Goal: Task Accomplishment & Management: Manage account settings

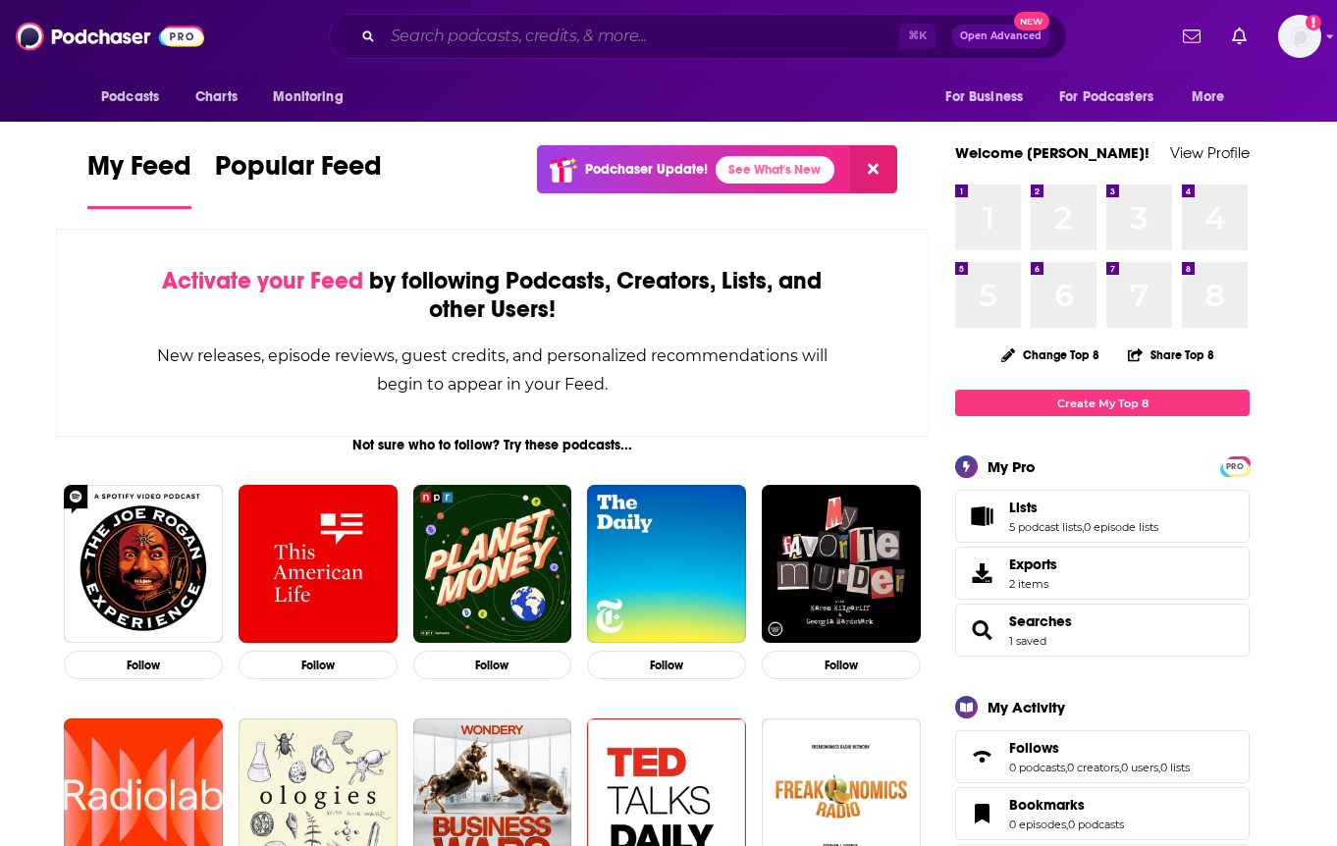
click at [506, 28] on input "Search podcasts, credits, & more..." at bounding box center [641, 36] width 516 height 31
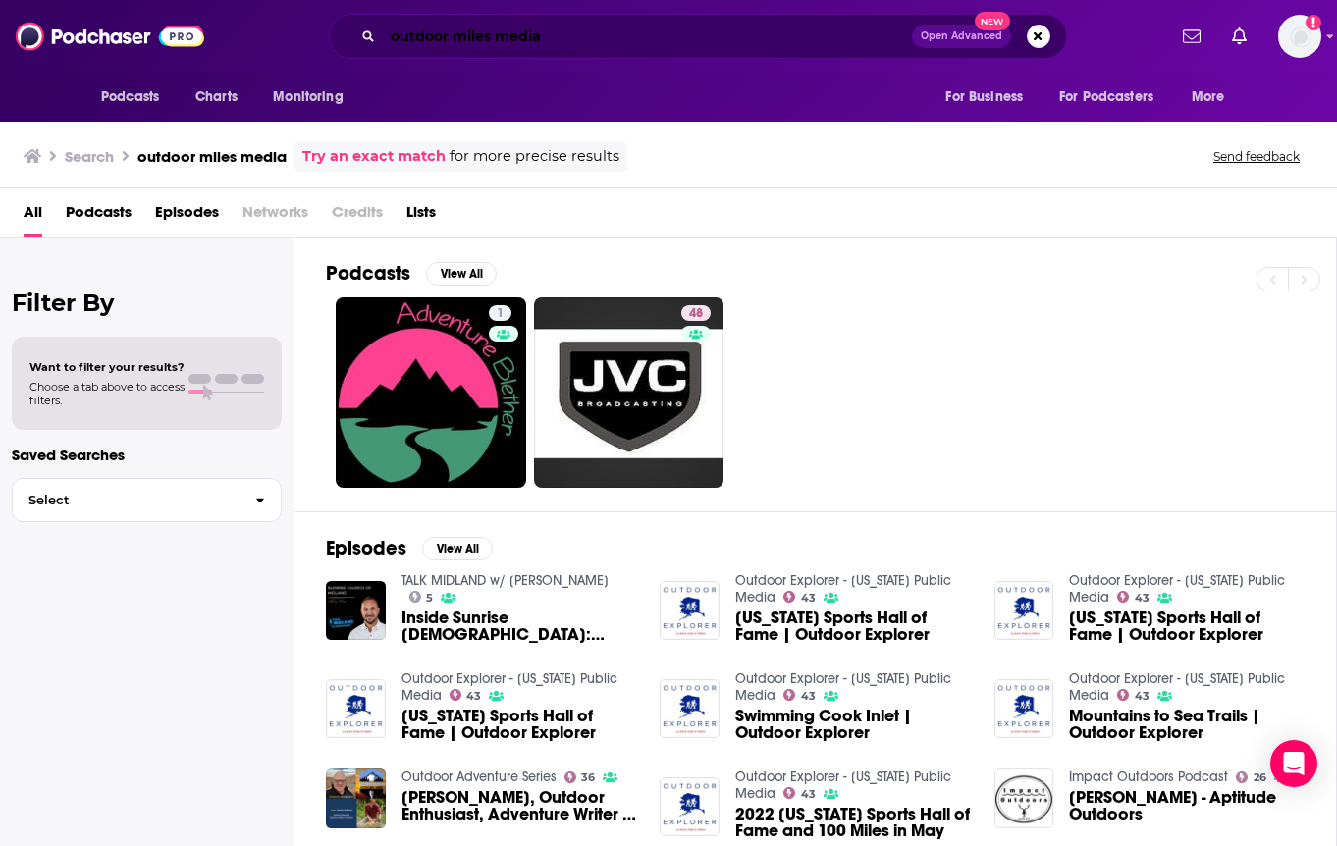
click at [550, 34] on input "outdoor miles media" at bounding box center [647, 36] width 529 height 31
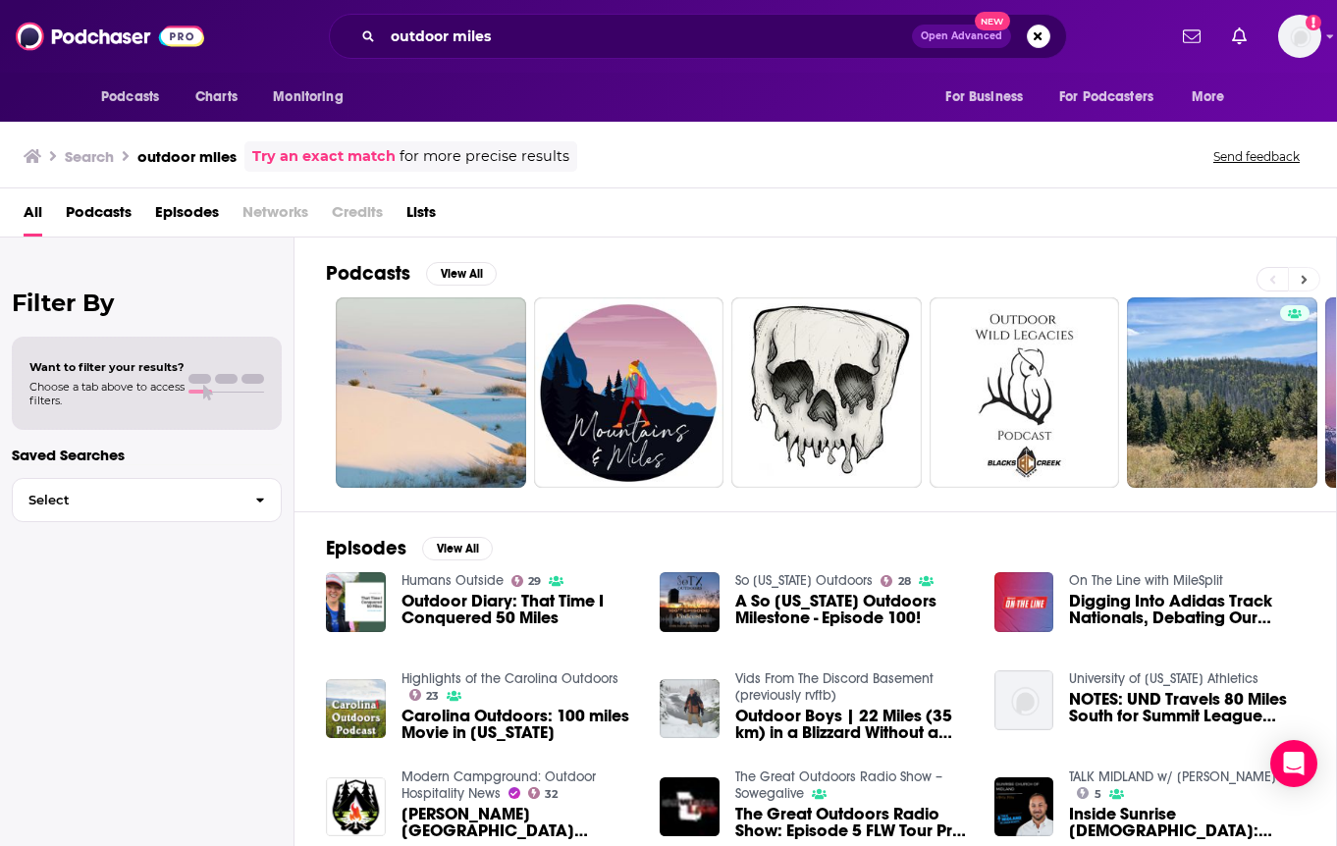
click at [1300, 274] on icon at bounding box center [1303, 280] width 7 height 14
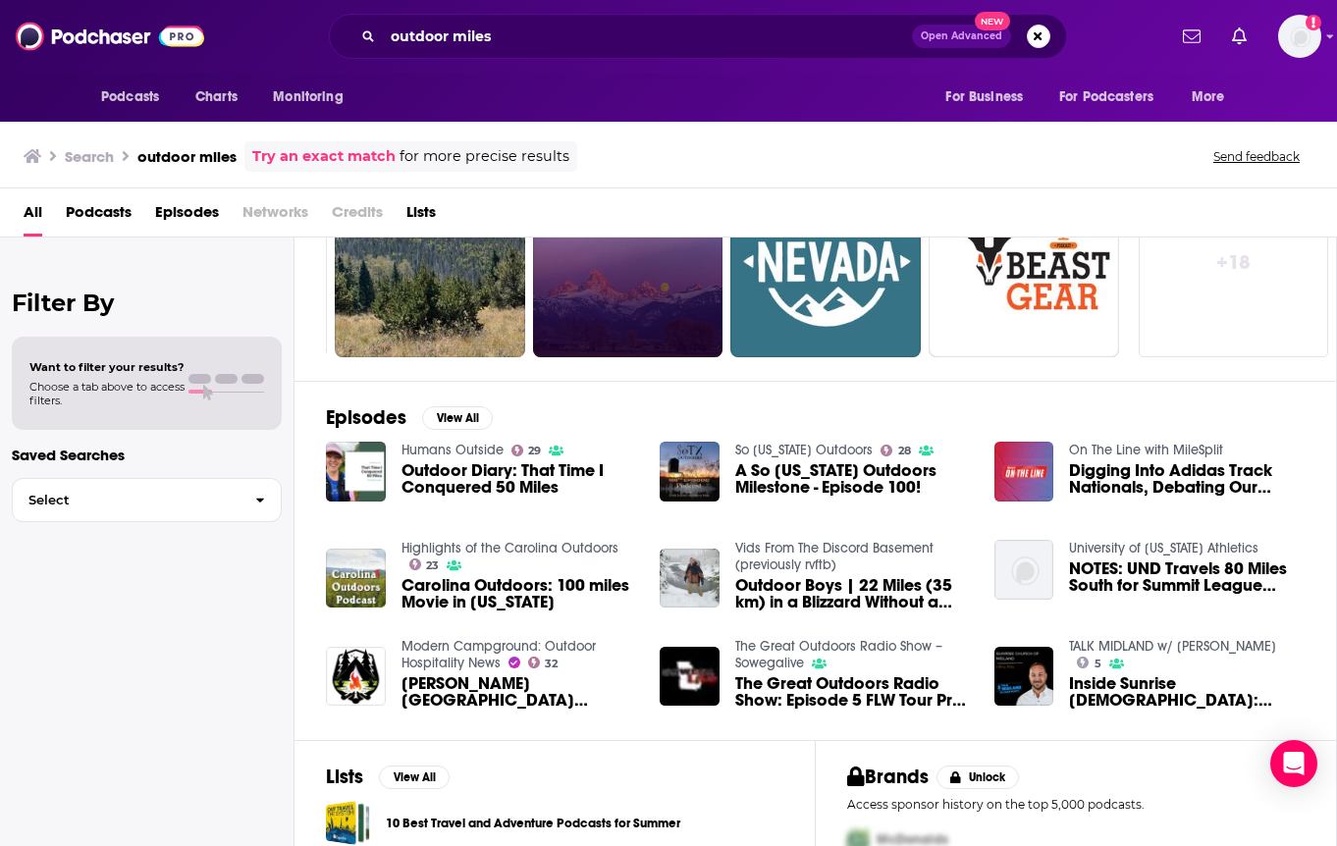
scroll to position [95, 0]
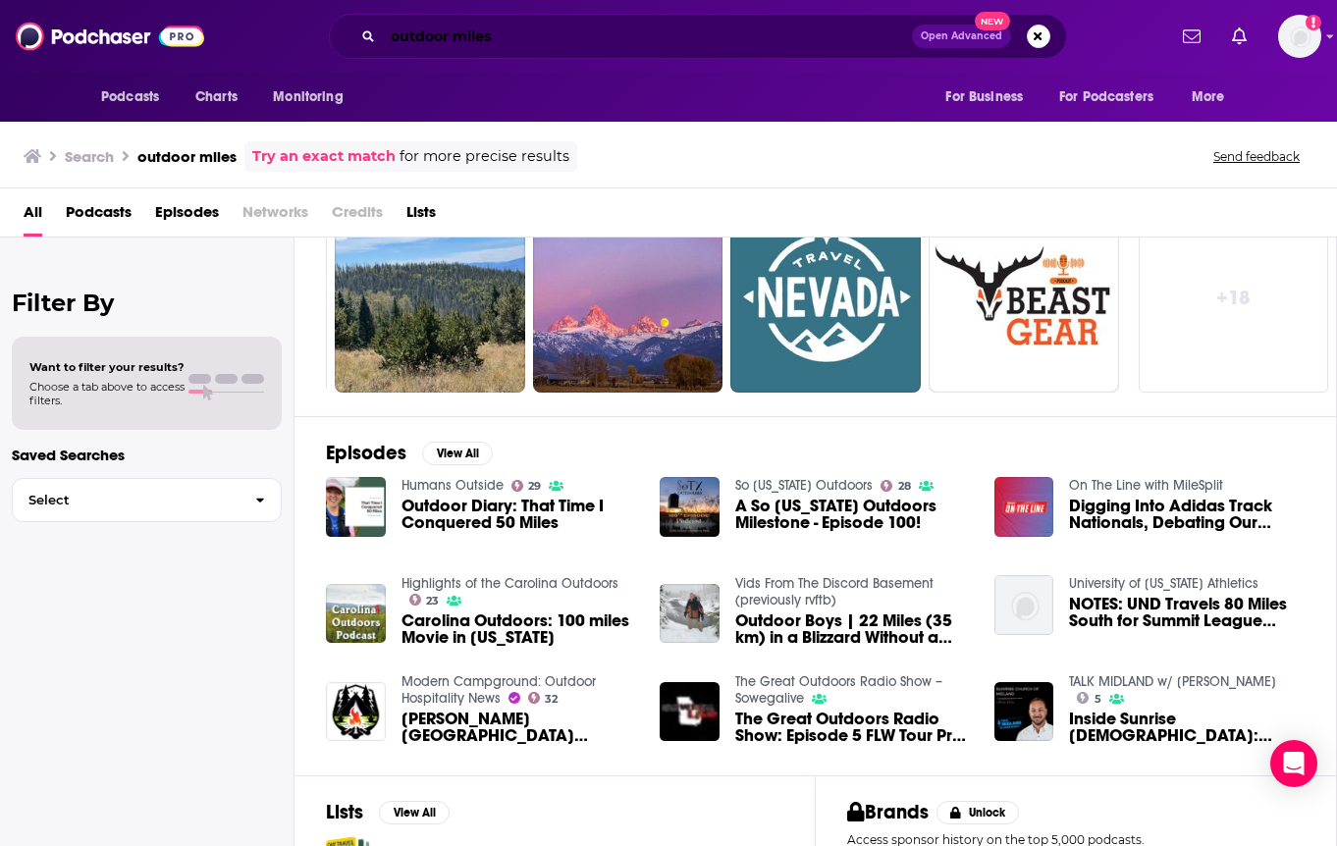
drag, startPoint x: 457, startPoint y: 36, endPoint x: 402, endPoint y: 107, distance: 89.5
click at [455, 38] on input "outdoor miles" at bounding box center [647, 36] width 529 height 31
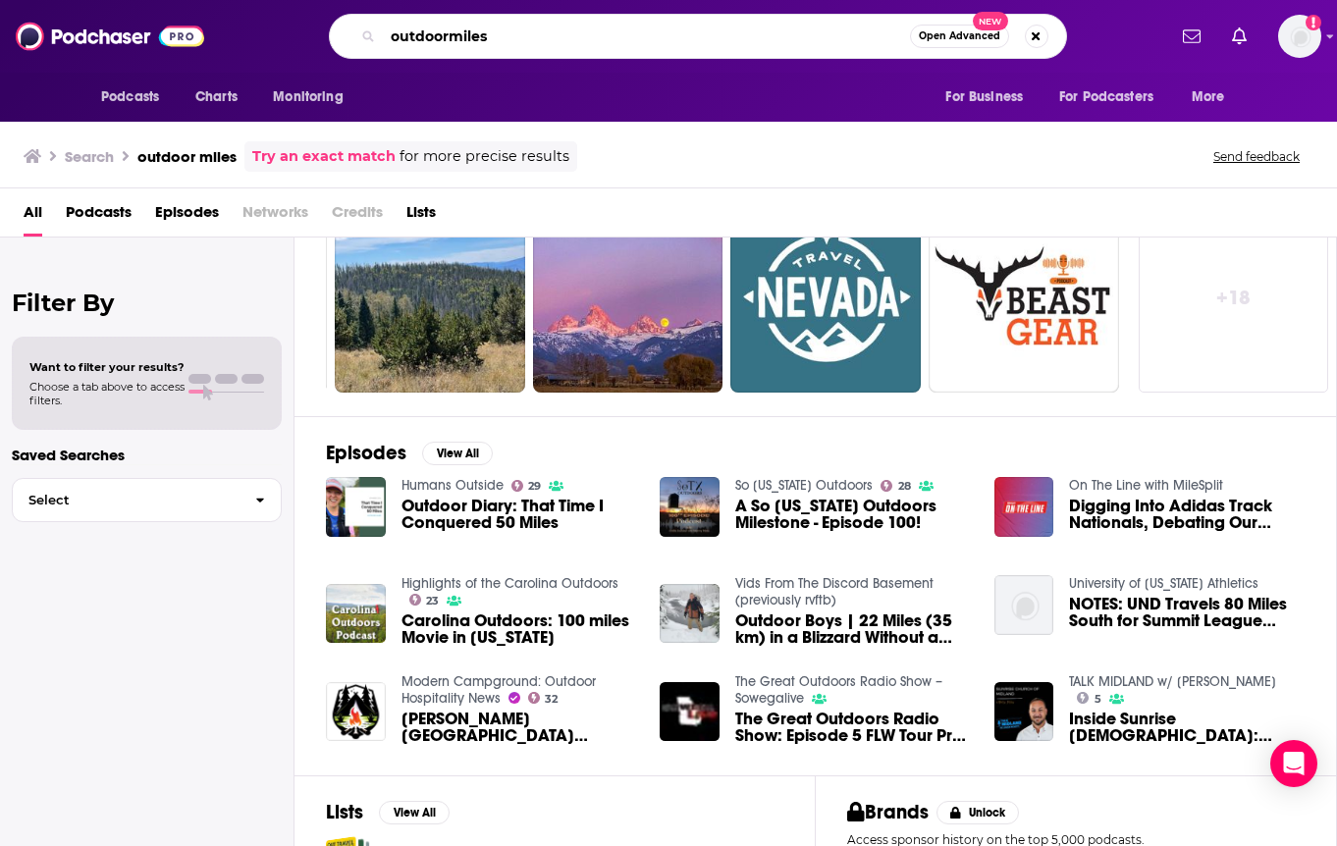
type input "outdoormiles"
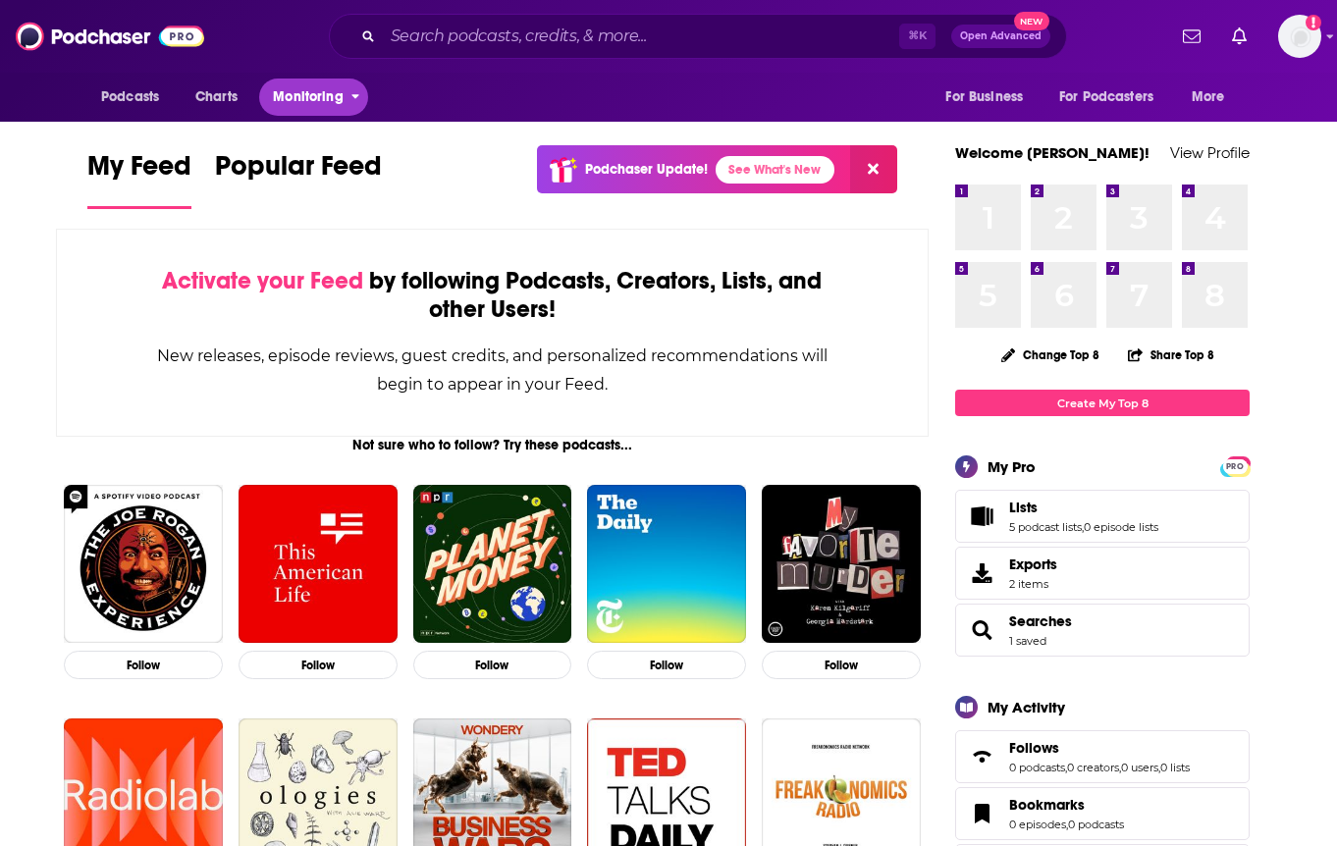
click at [320, 94] on span "Monitoring" at bounding box center [308, 96] width 70 height 27
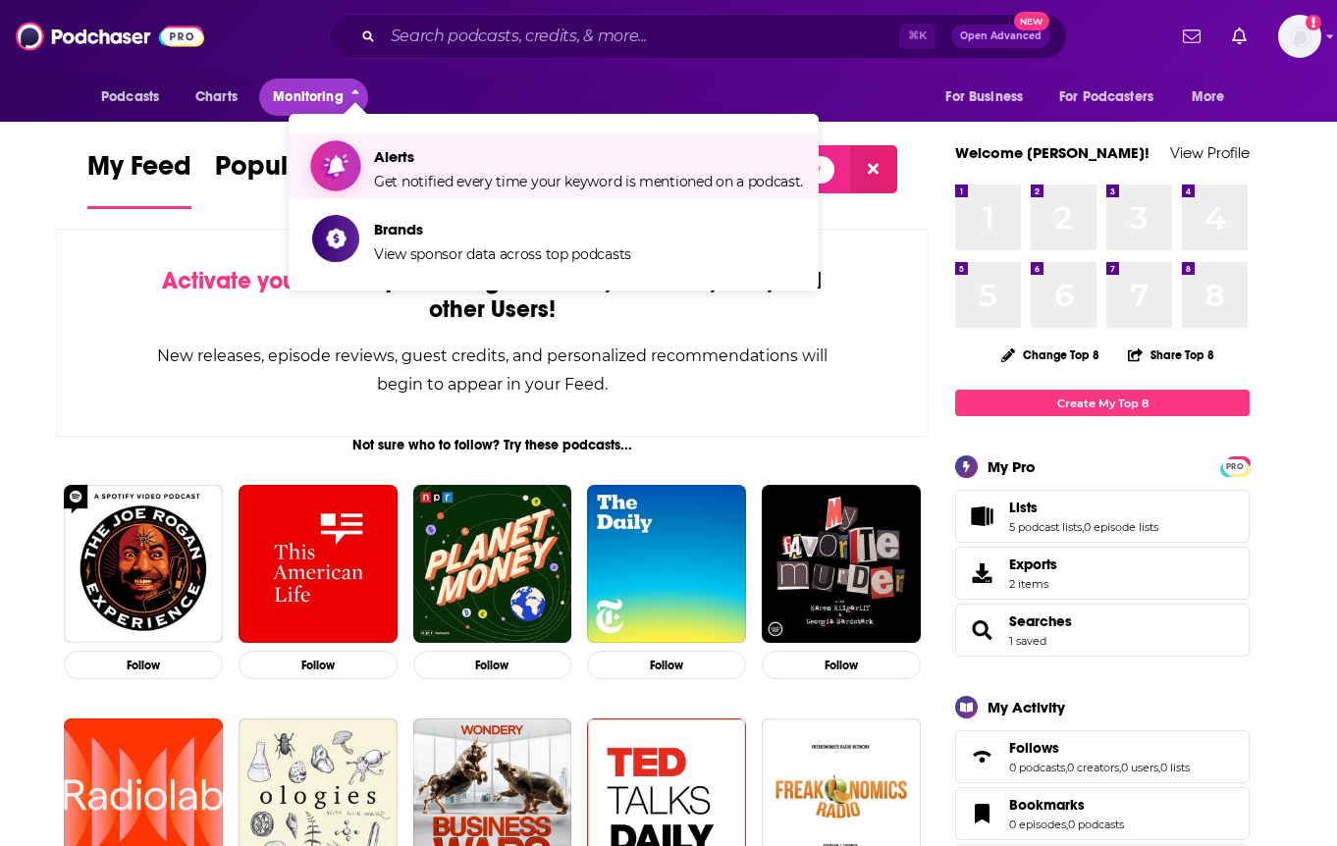
click at [500, 173] on span "Get notified every time your keyword is mentioned on a podcast." at bounding box center [588, 182] width 429 height 18
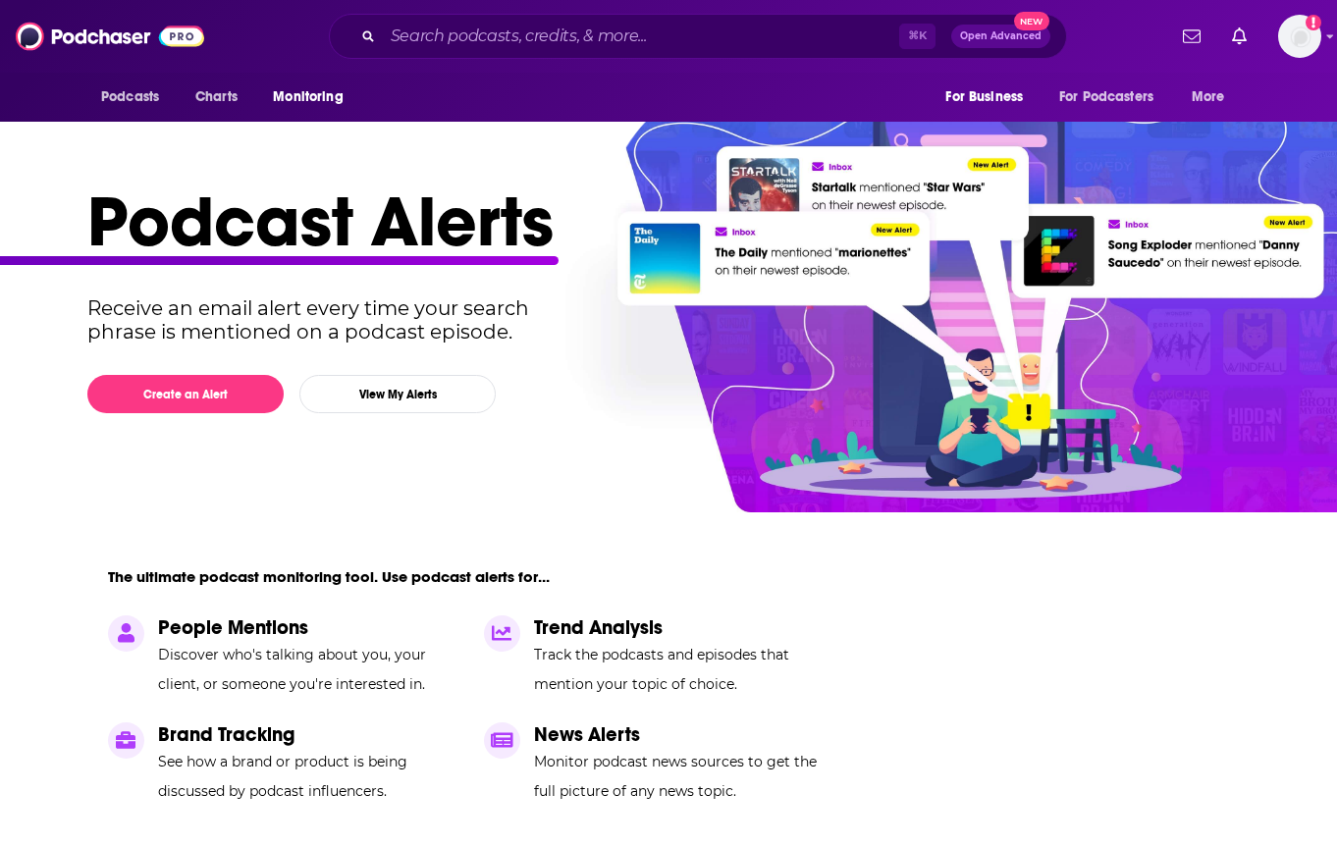
scroll to position [43, 0]
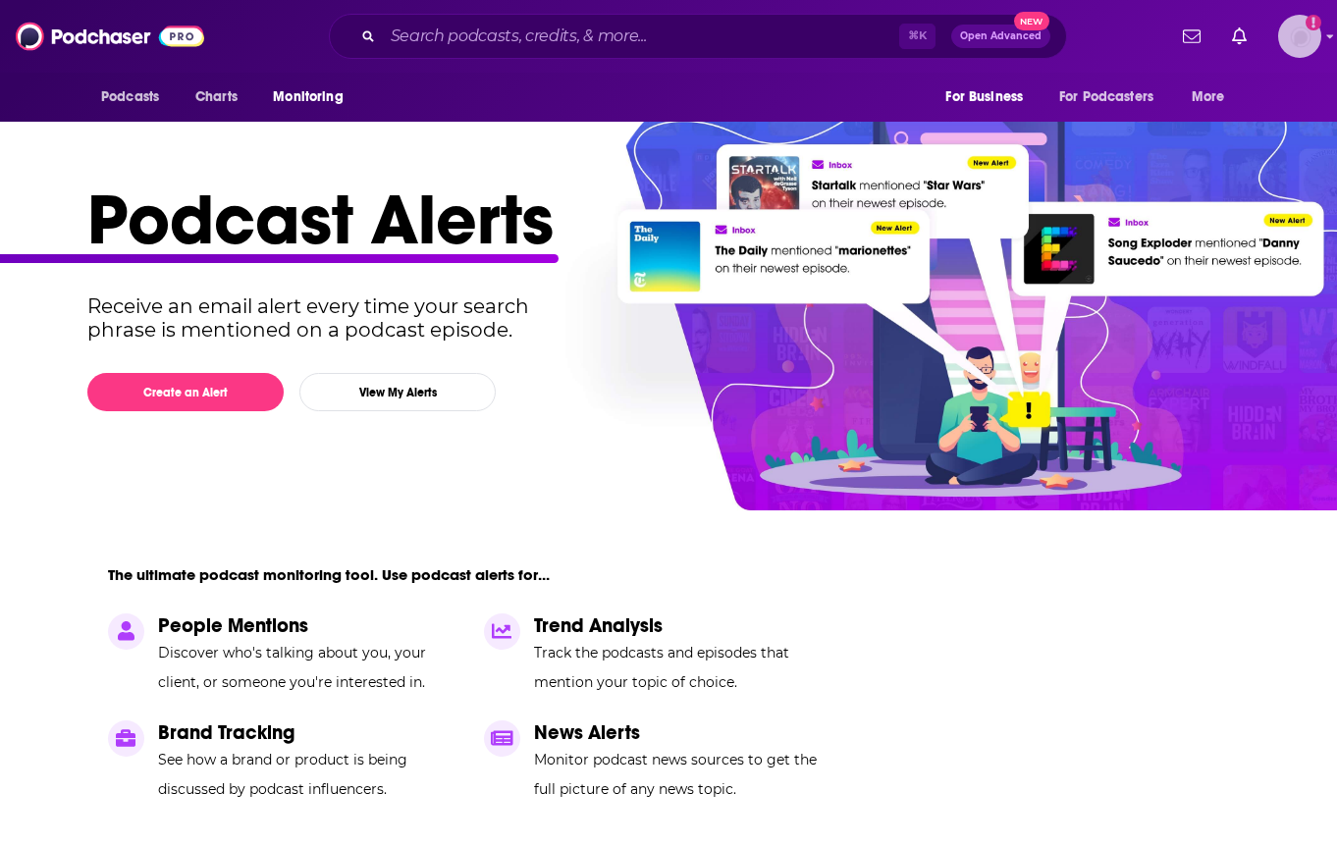
click at [1302, 33] on img "Logged in as roneledotsonRAD" at bounding box center [1299, 36] width 43 height 43
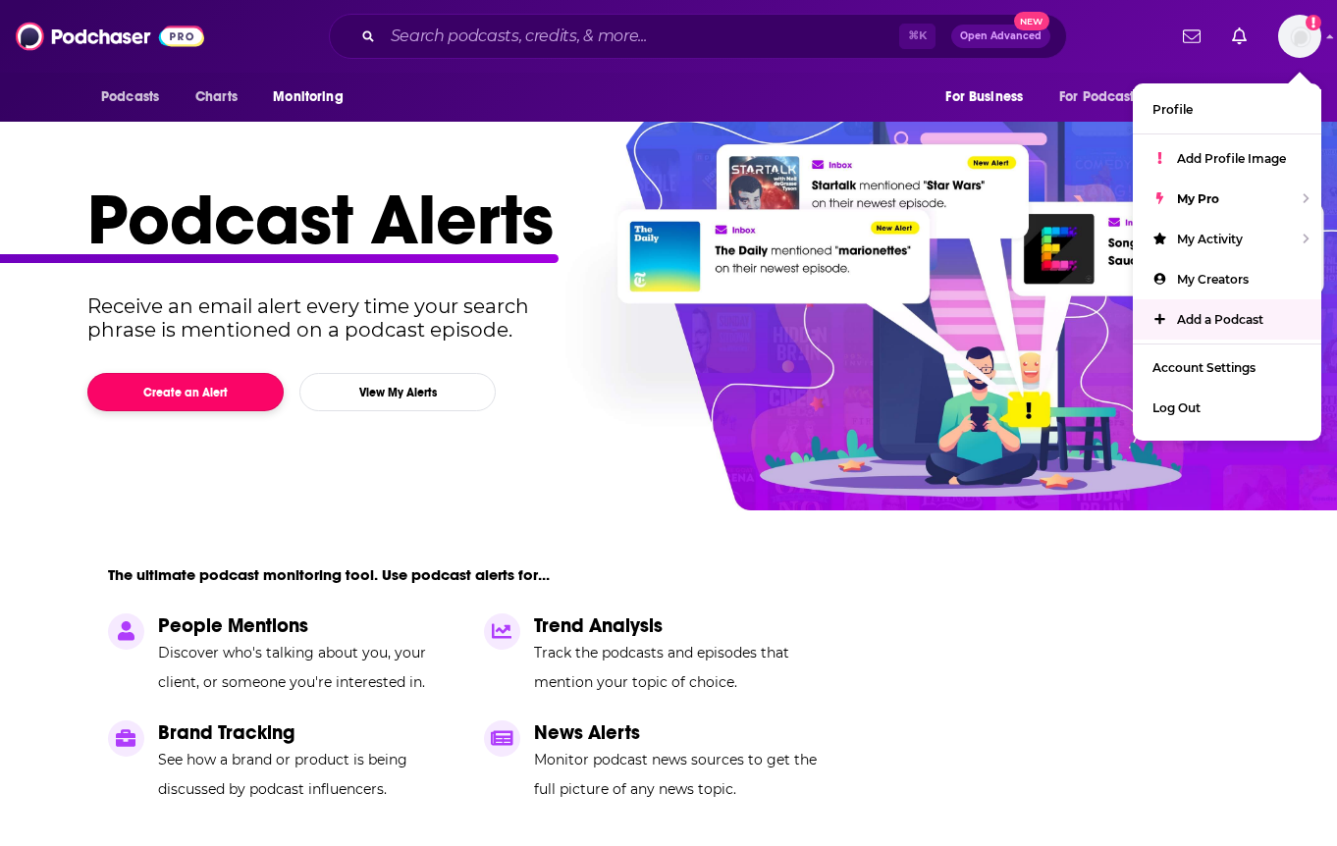
click at [162, 389] on button "Create an Alert" at bounding box center [185, 392] width 196 height 38
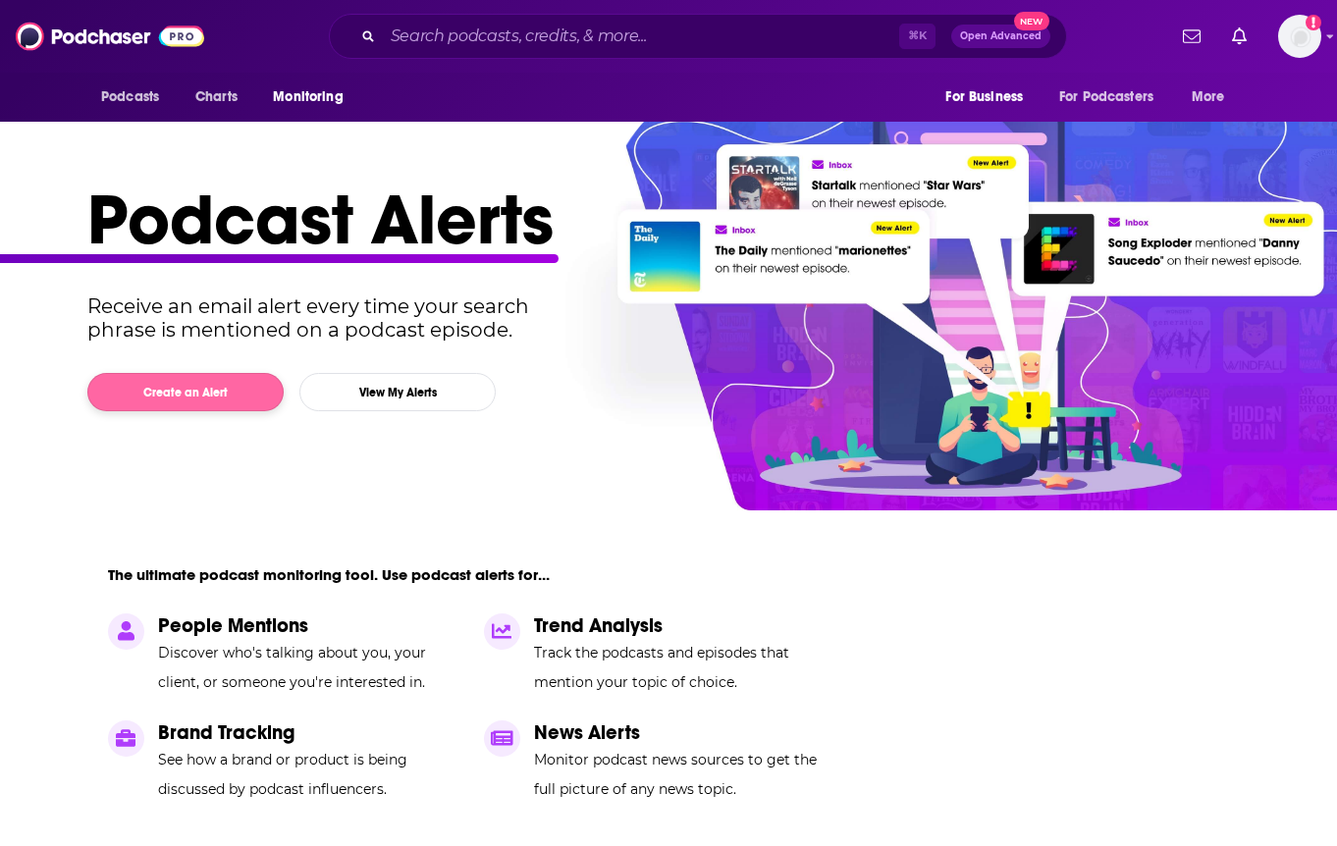
scroll to position [0, 0]
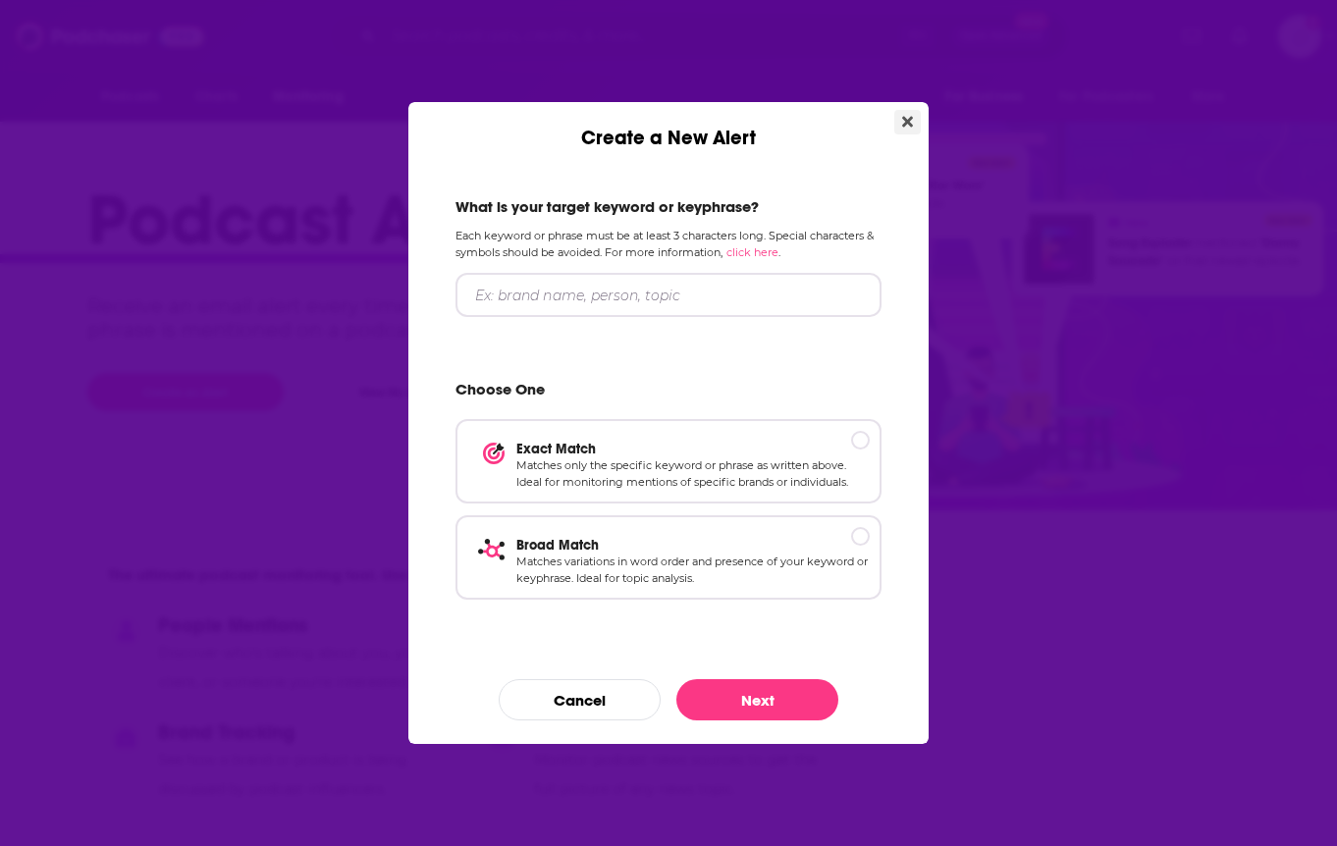
click at [902, 116] on icon "Close" at bounding box center [907, 122] width 11 height 16
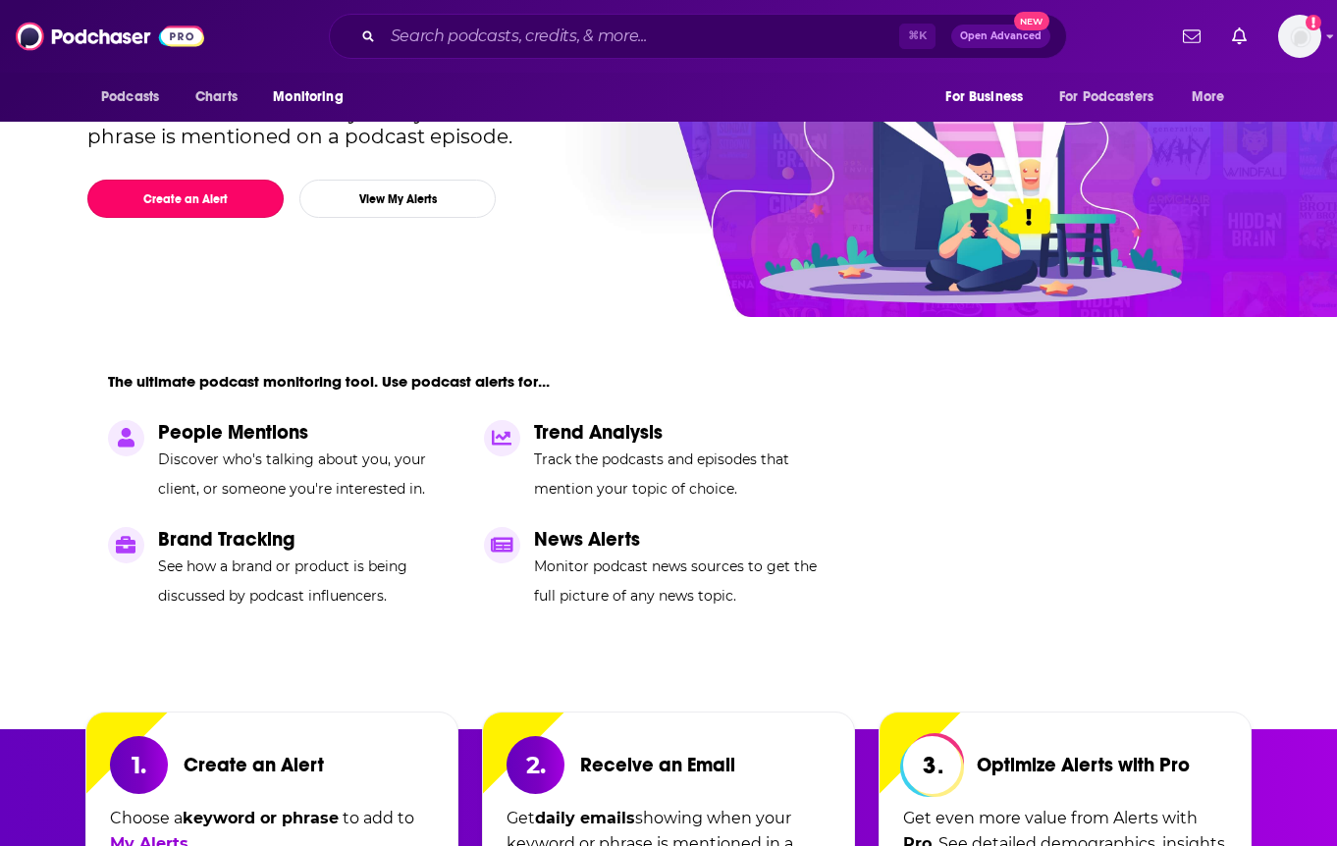
scroll to position [21, 0]
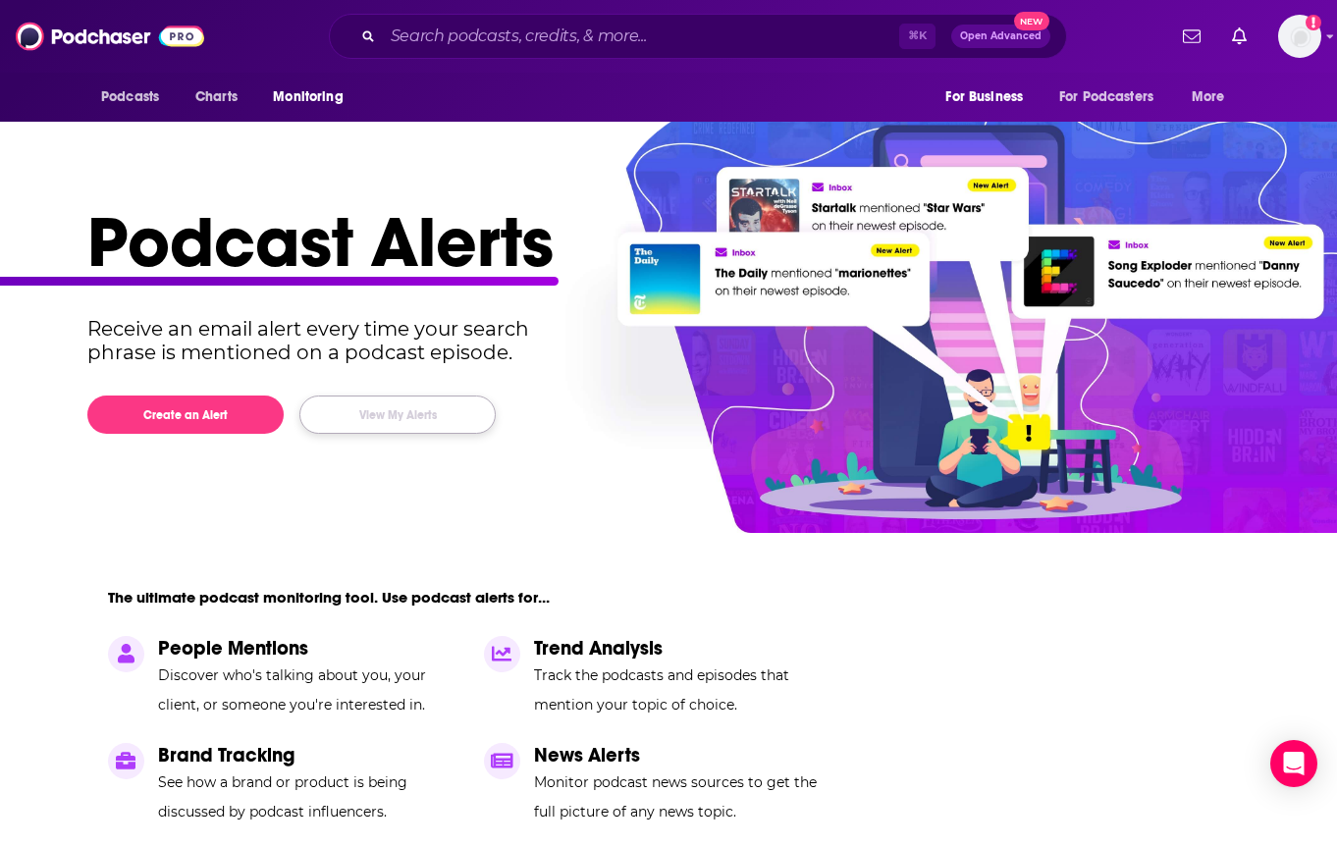
click at [419, 414] on button "View My Alerts" at bounding box center [397, 415] width 196 height 38
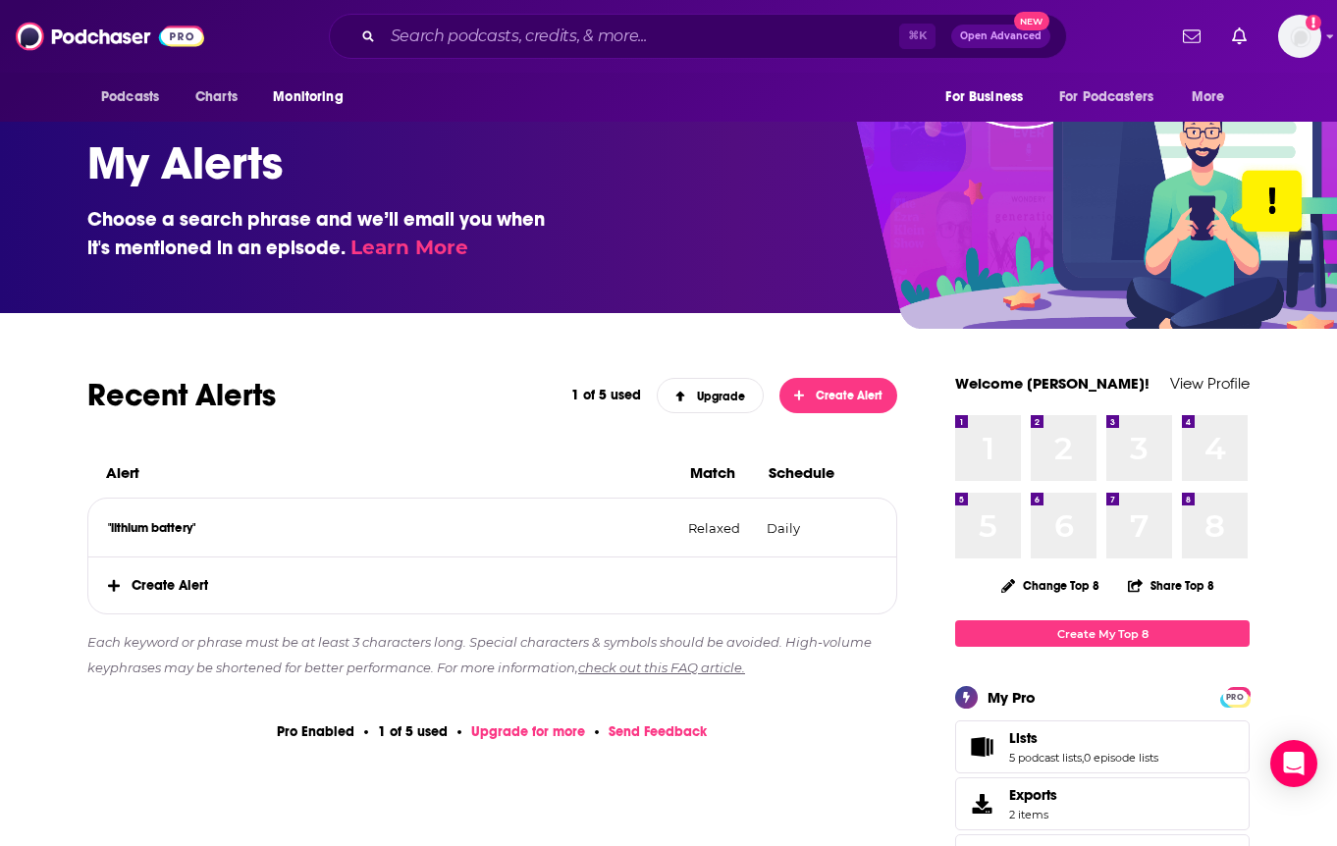
scroll to position [47, 0]
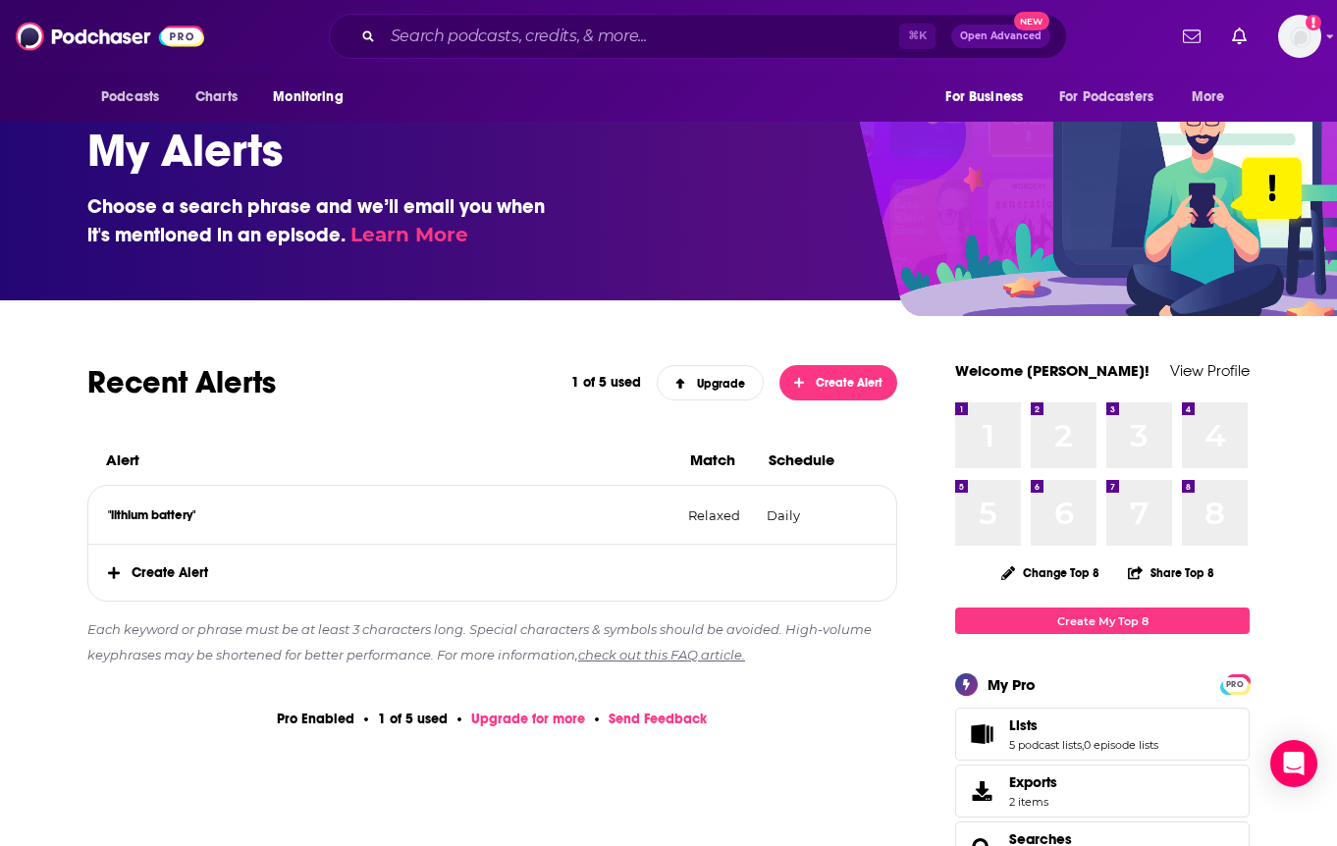
click at [151, 572] on span "Create Alert" at bounding box center [492, 573] width 808 height 56
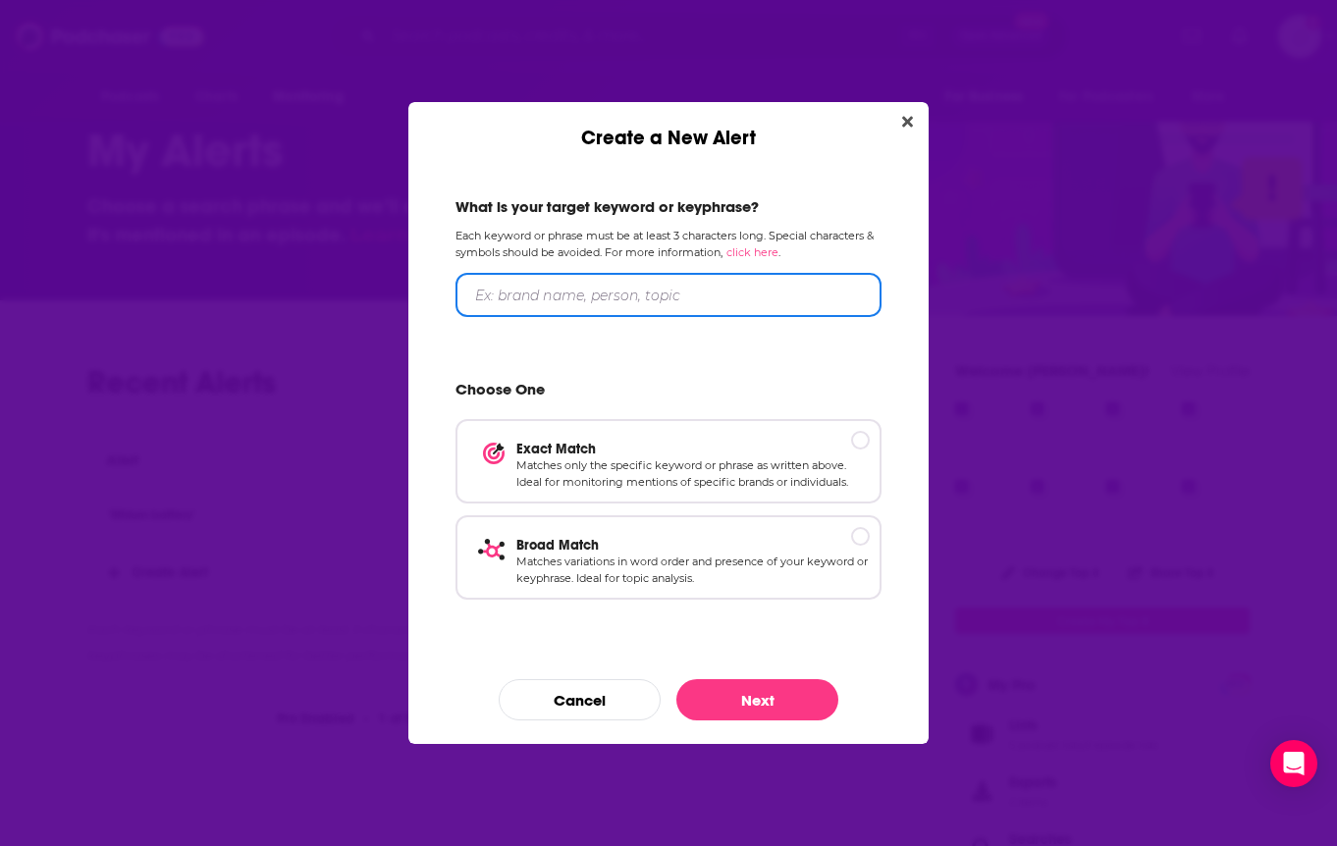
click at [528, 292] on input "Create a New Alert" at bounding box center [668, 295] width 426 height 44
type input "lithium battery"
click at [641, 540] on p "Broad Match" at bounding box center [692, 544] width 353 height 17
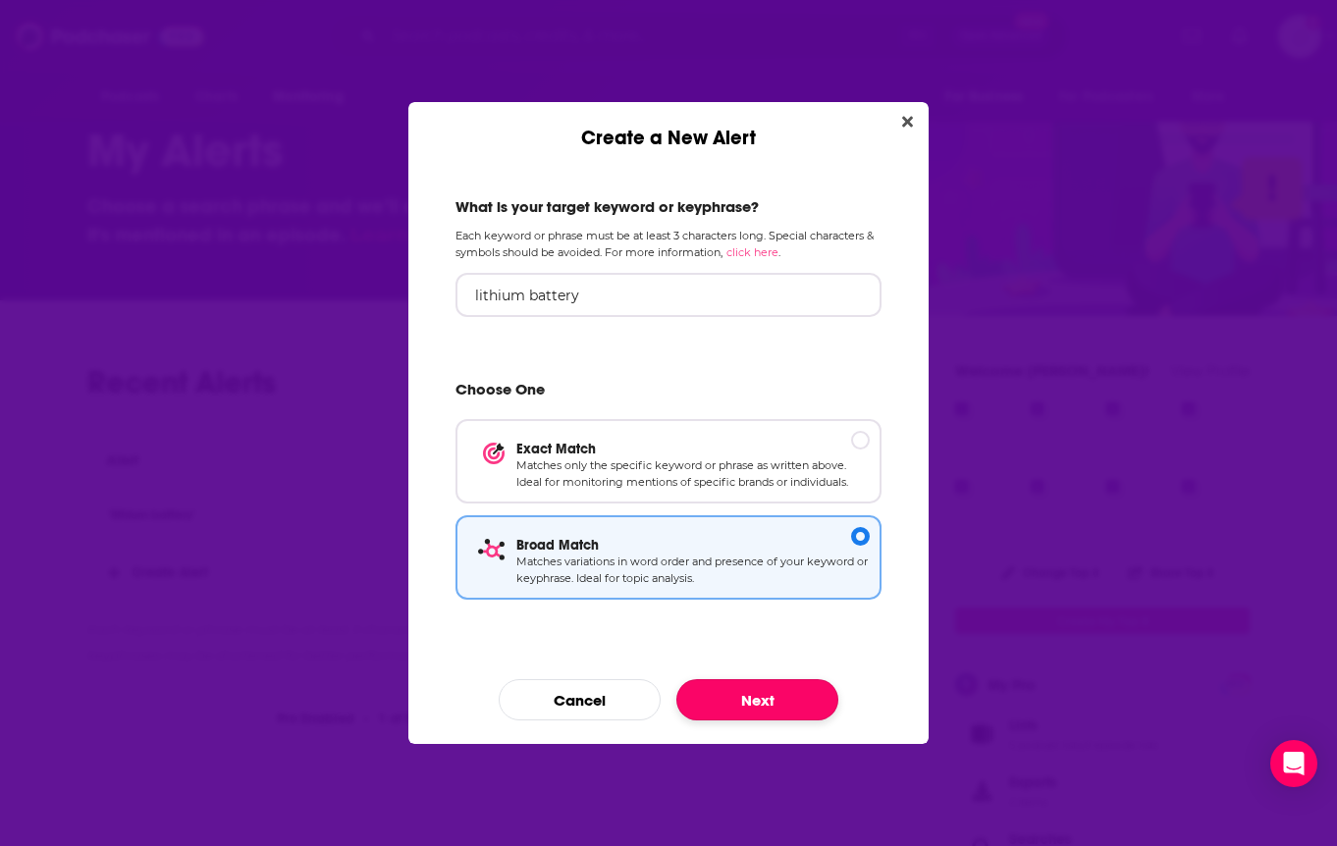
click at [751, 691] on button "Next" at bounding box center [757, 699] width 162 height 41
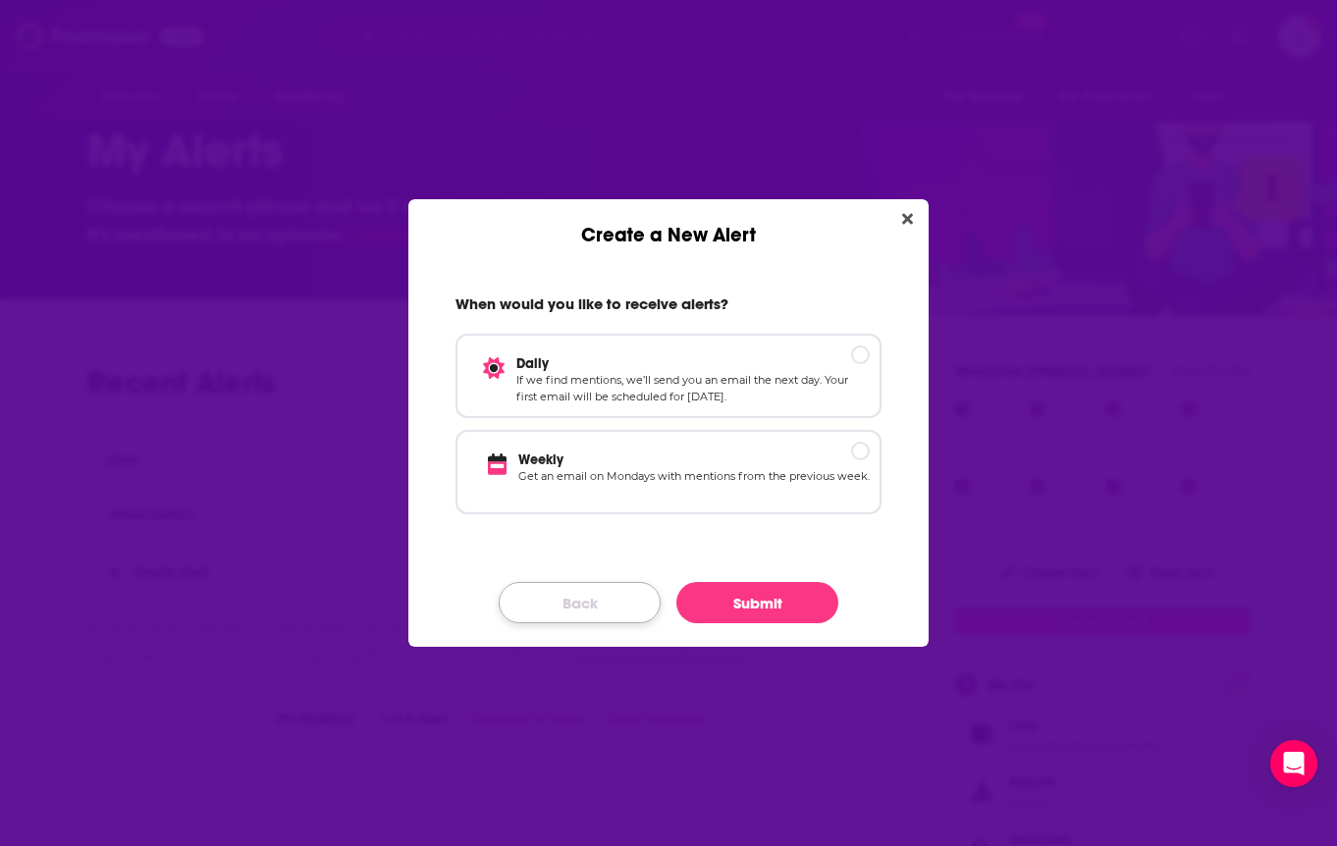
click at [561, 596] on button "Back" at bounding box center [580, 602] width 162 height 41
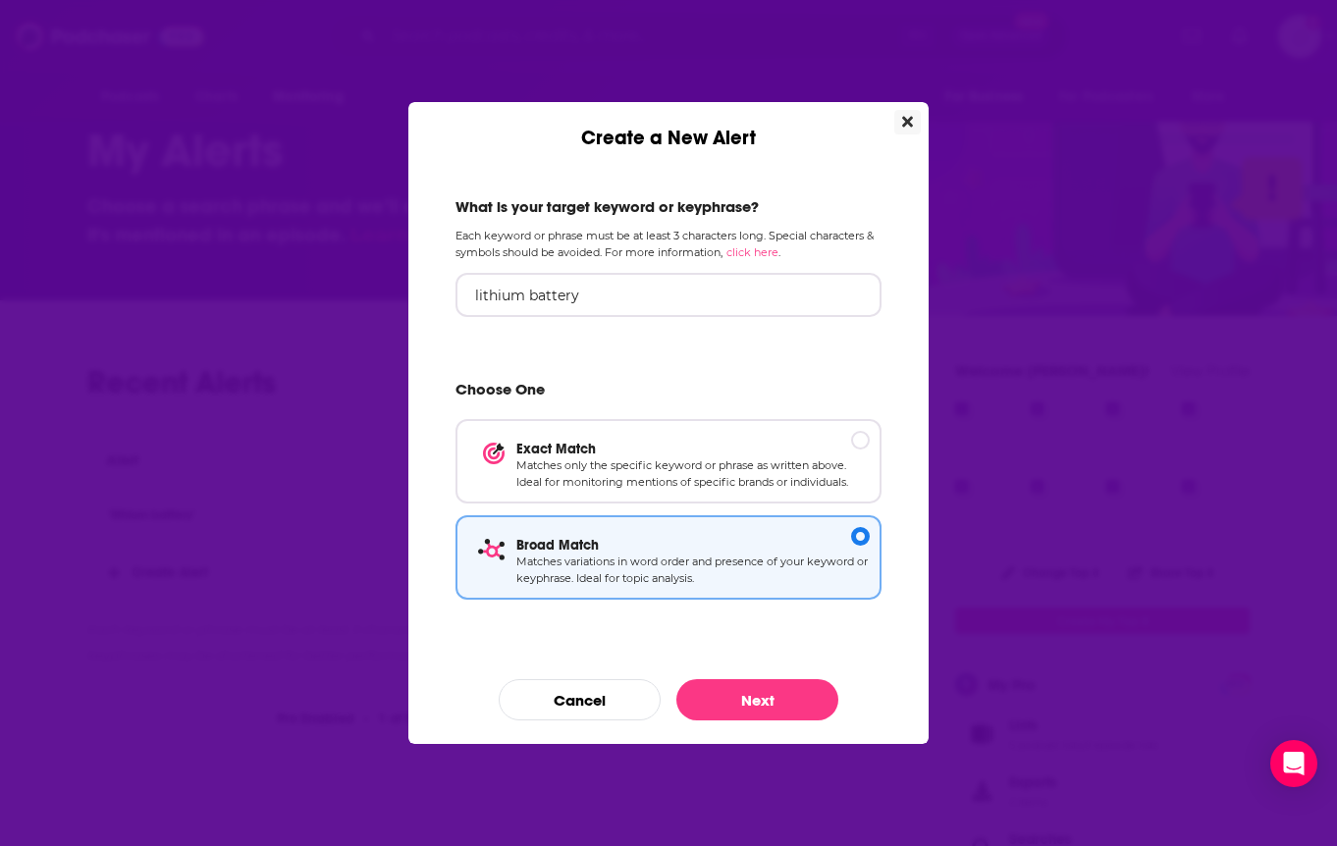
click at [906, 129] on icon "Close" at bounding box center [907, 122] width 11 height 16
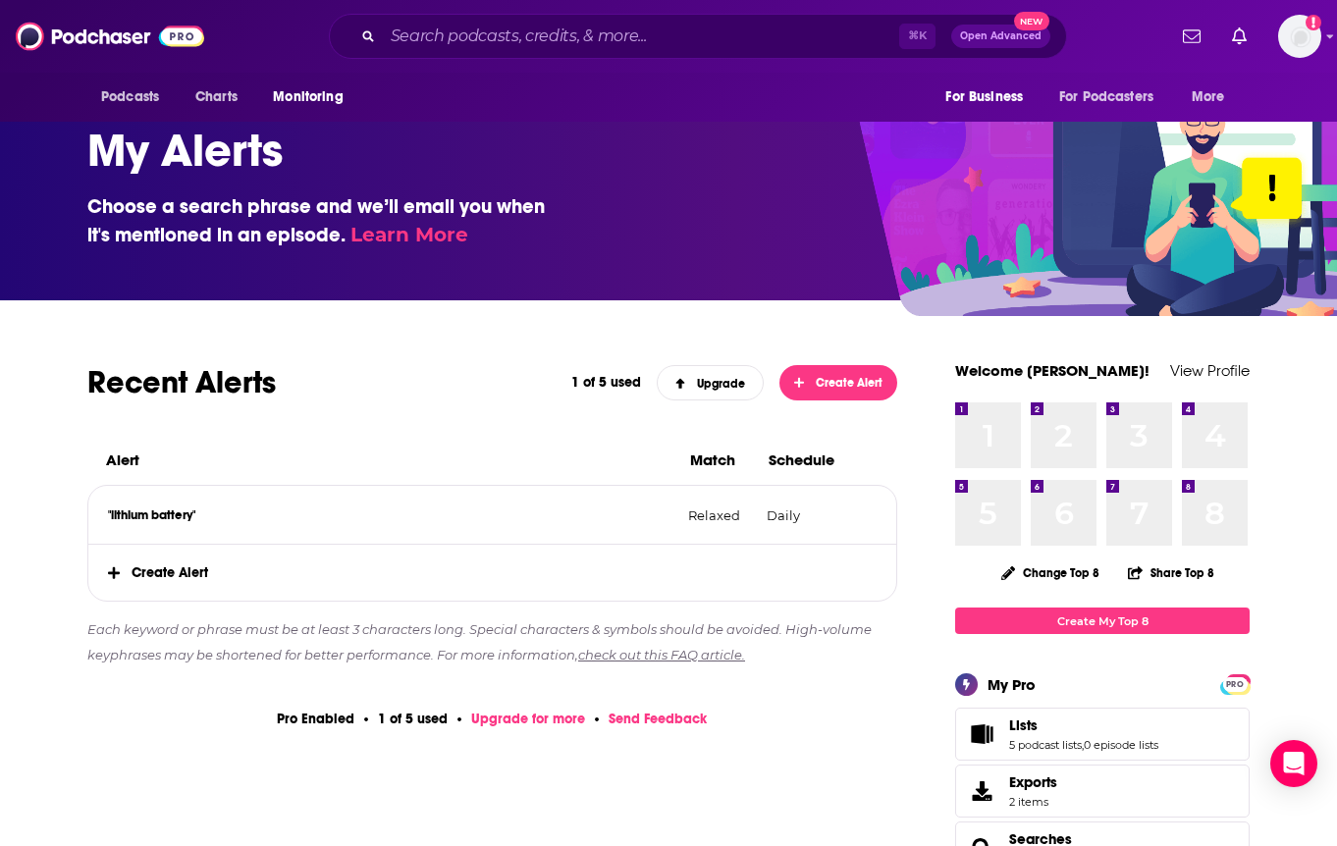
scroll to position [47, 0]
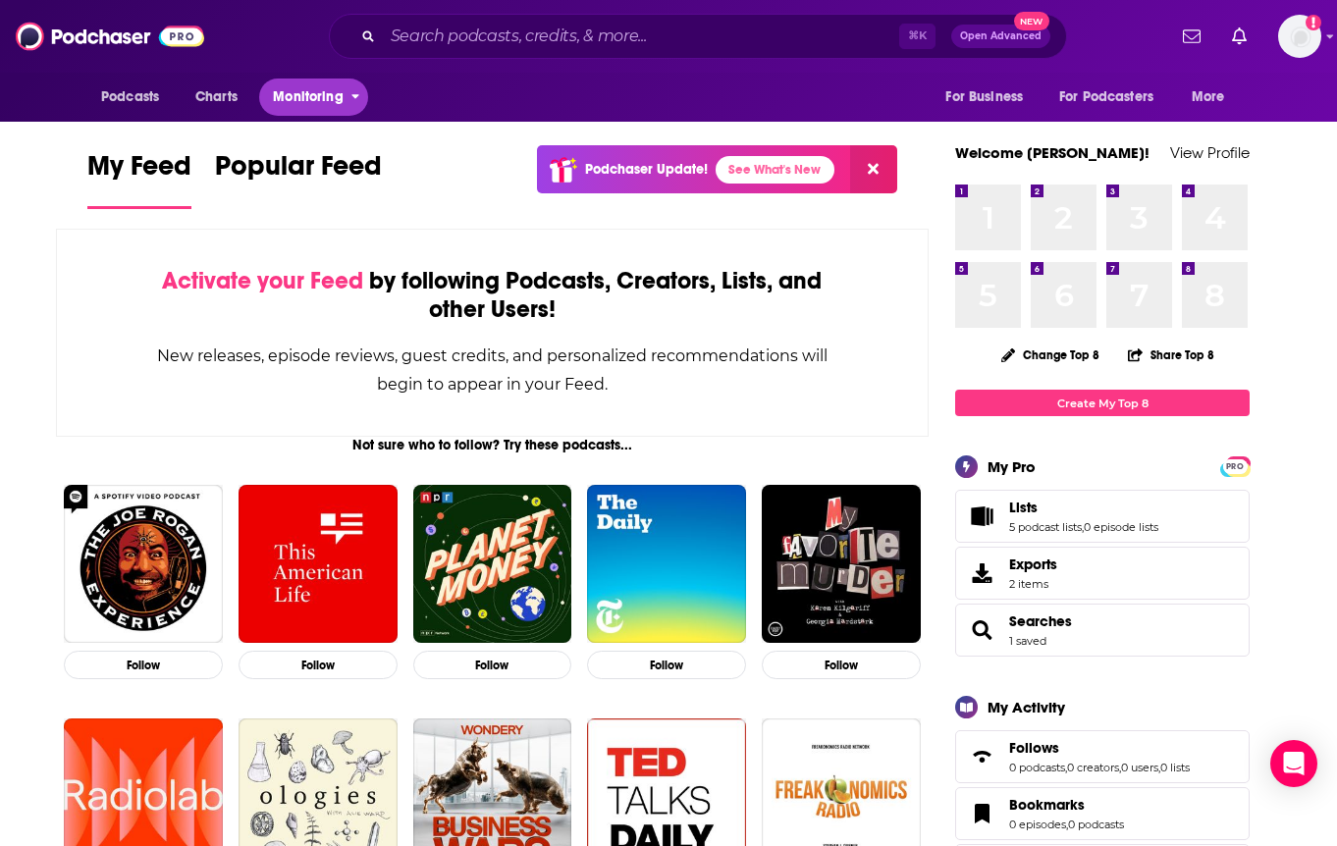
click at [335, 96] on span "Monitoring" at bounding box center [308, 96] width 70 height 27
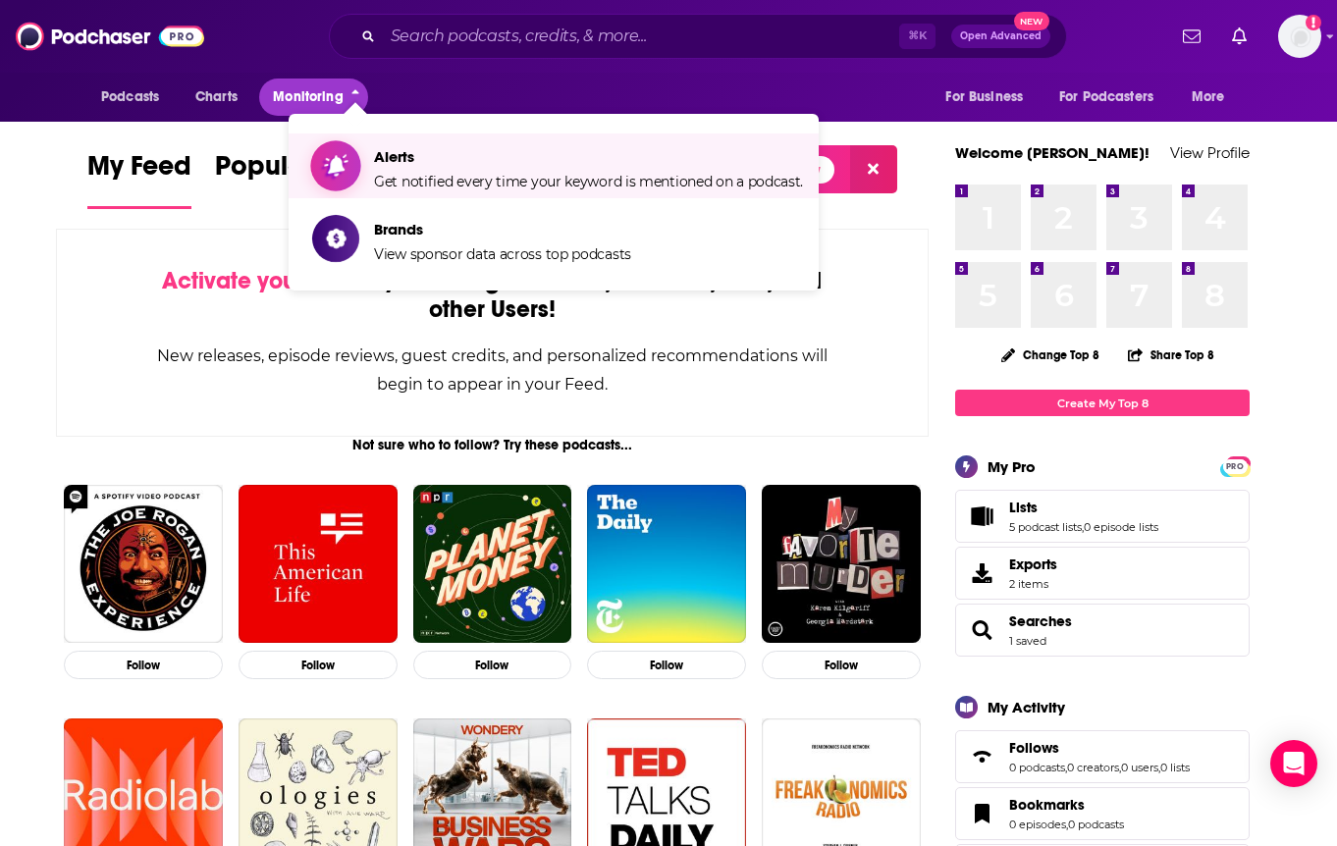
click at [396, 159] on span "Alerts" at bounding box center [588, 156] width 429 height 19
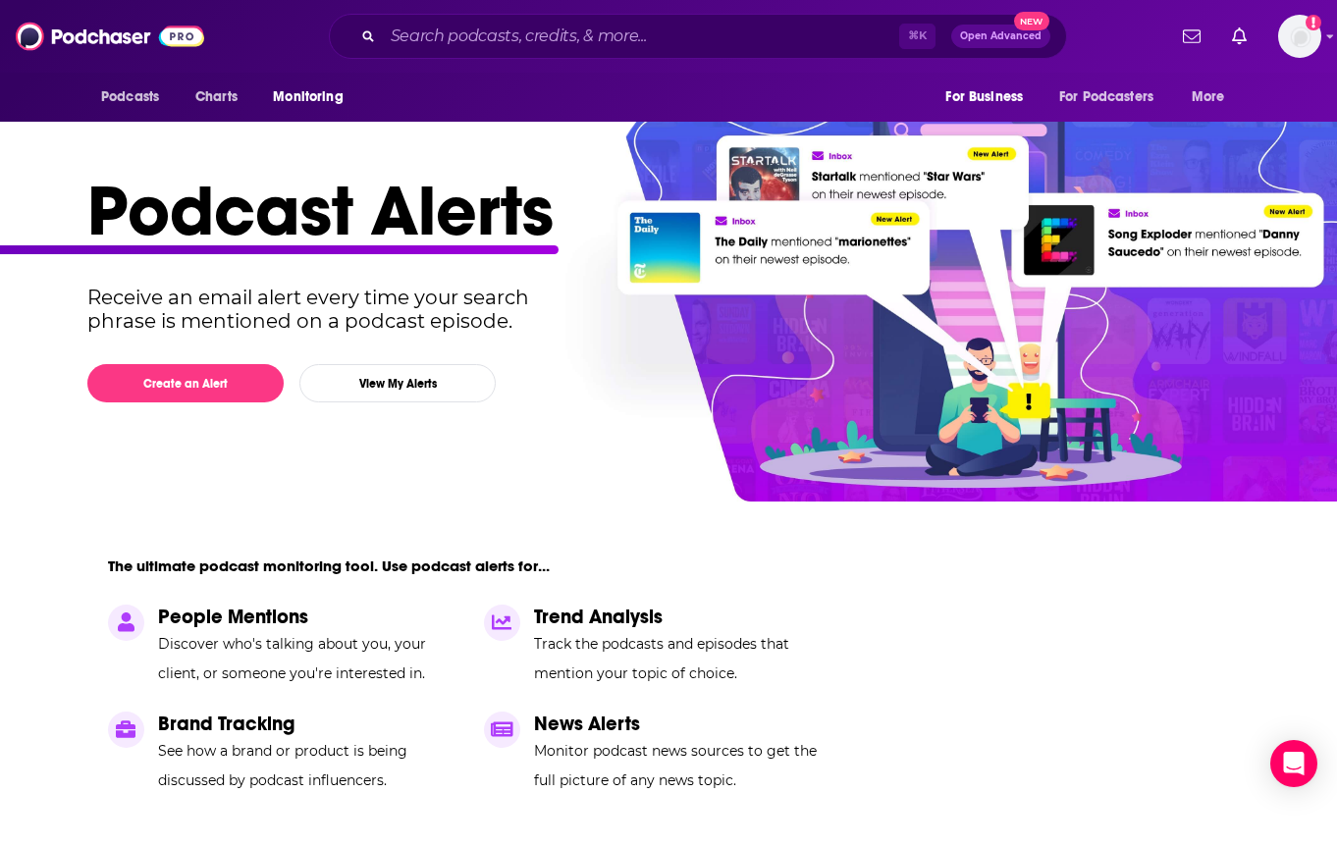
scroll to position [69, 0]
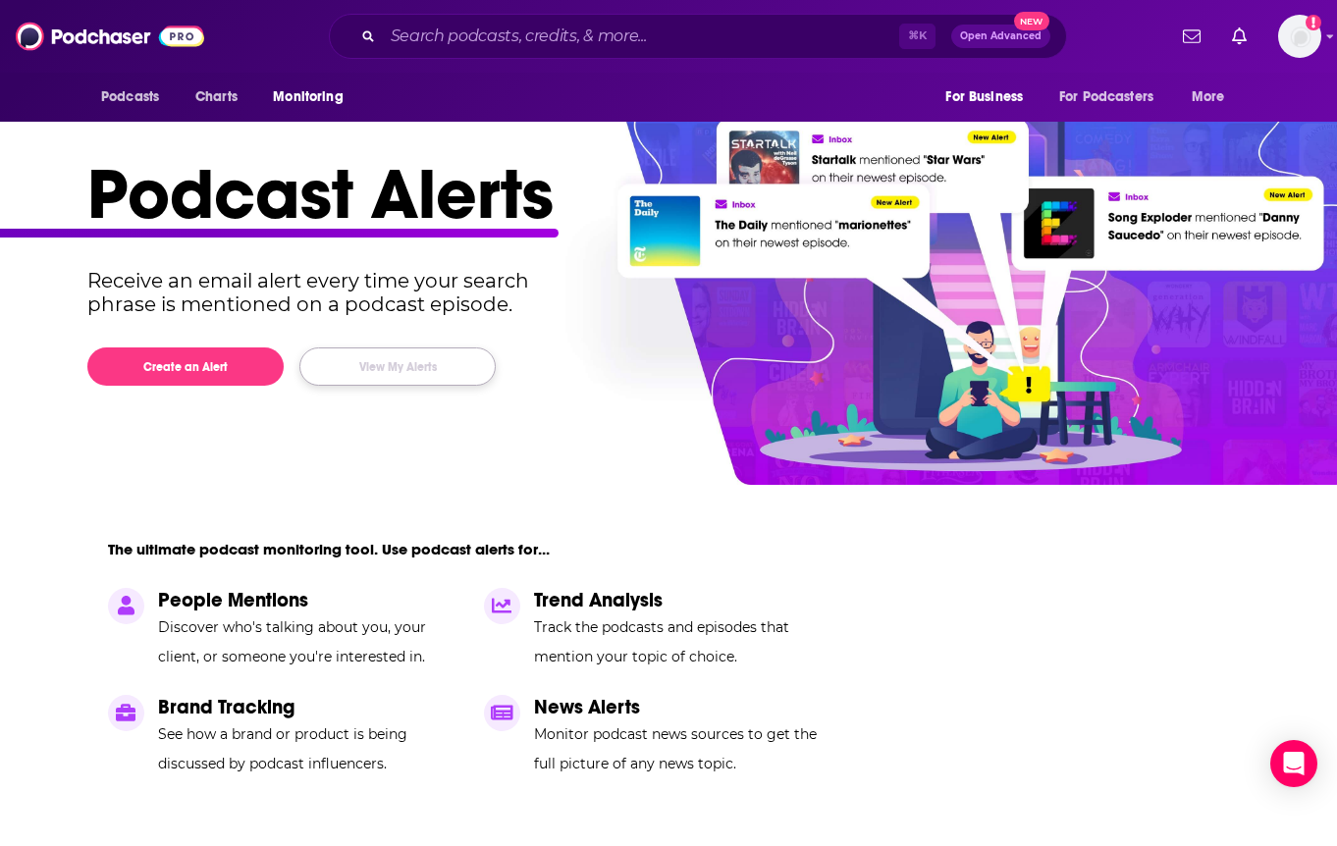
click at [400, 372] on button "View My Alerts" at bounding box center [397, 366] width 196 height 38
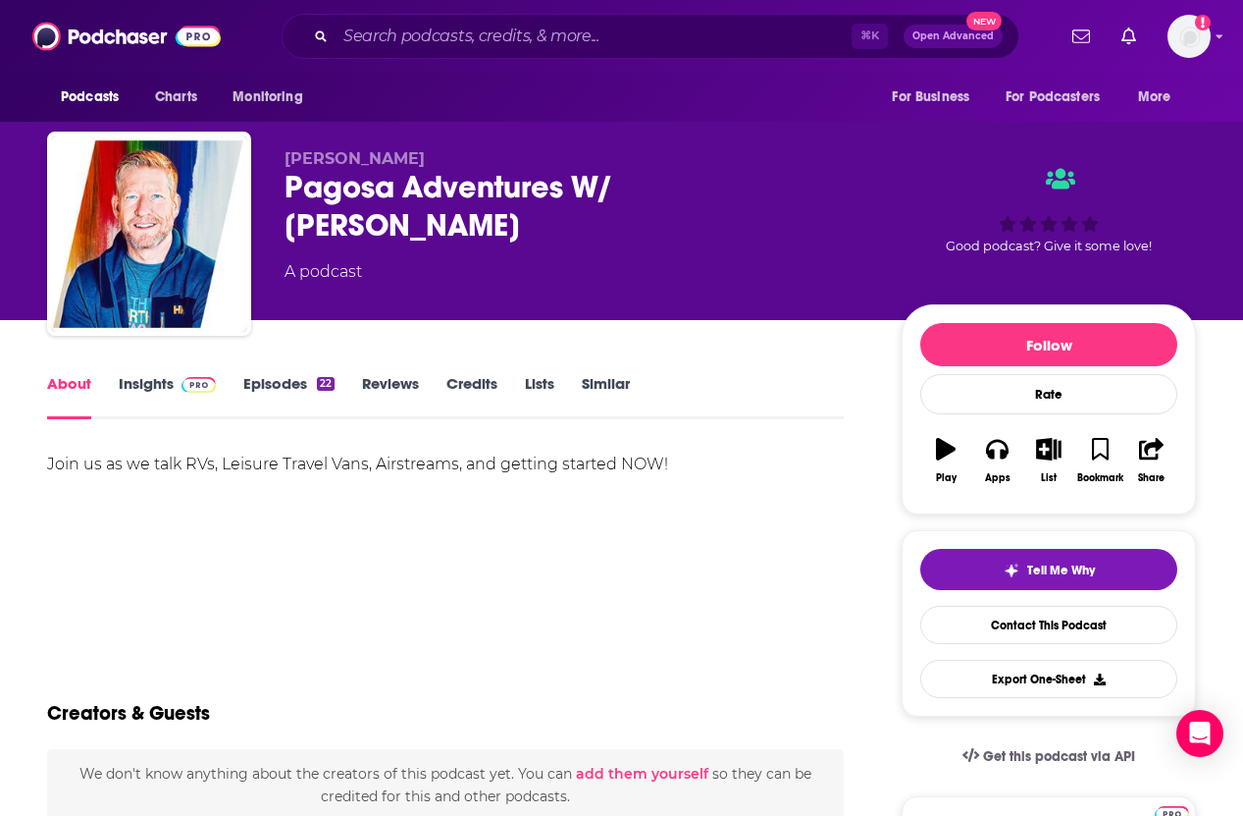
scroll to position [20, 0]
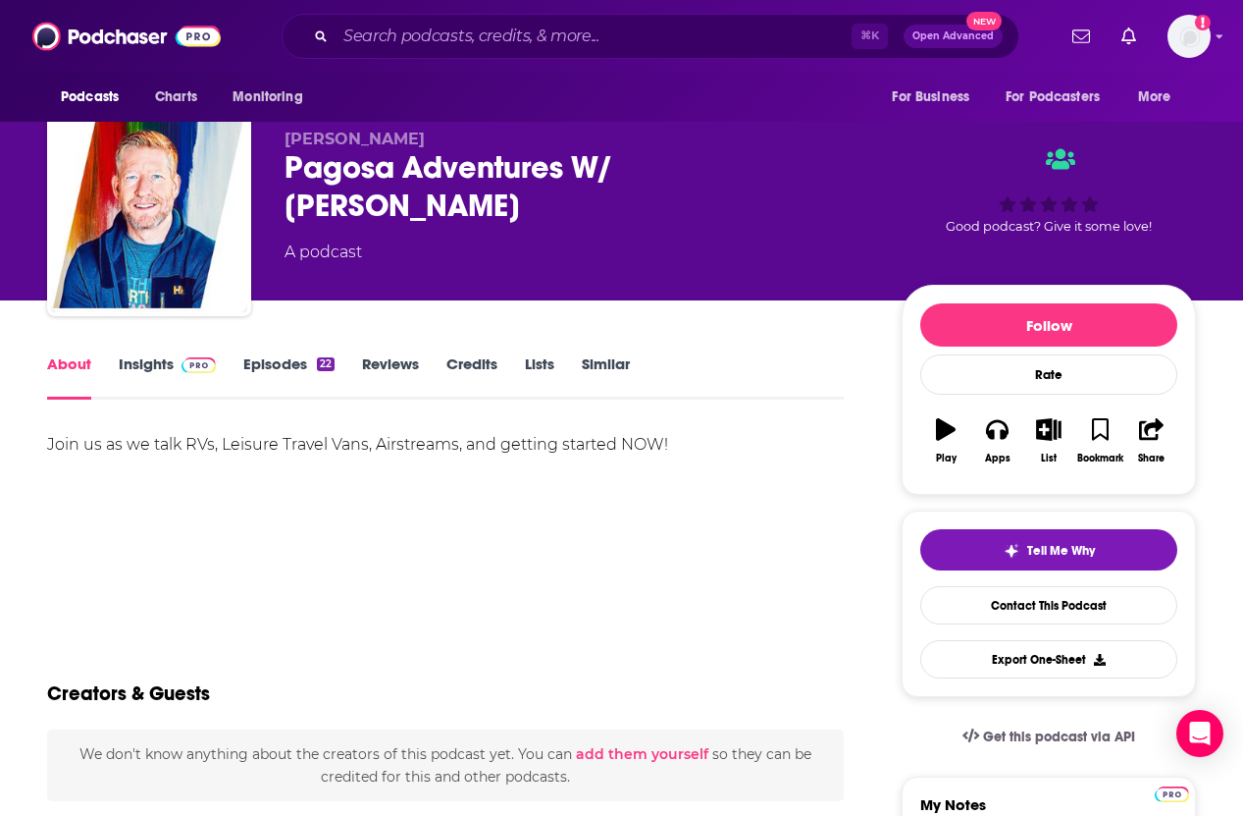
click at [145, 363] on link "Insights" at bounding box center [167, 376] width 97 height 45
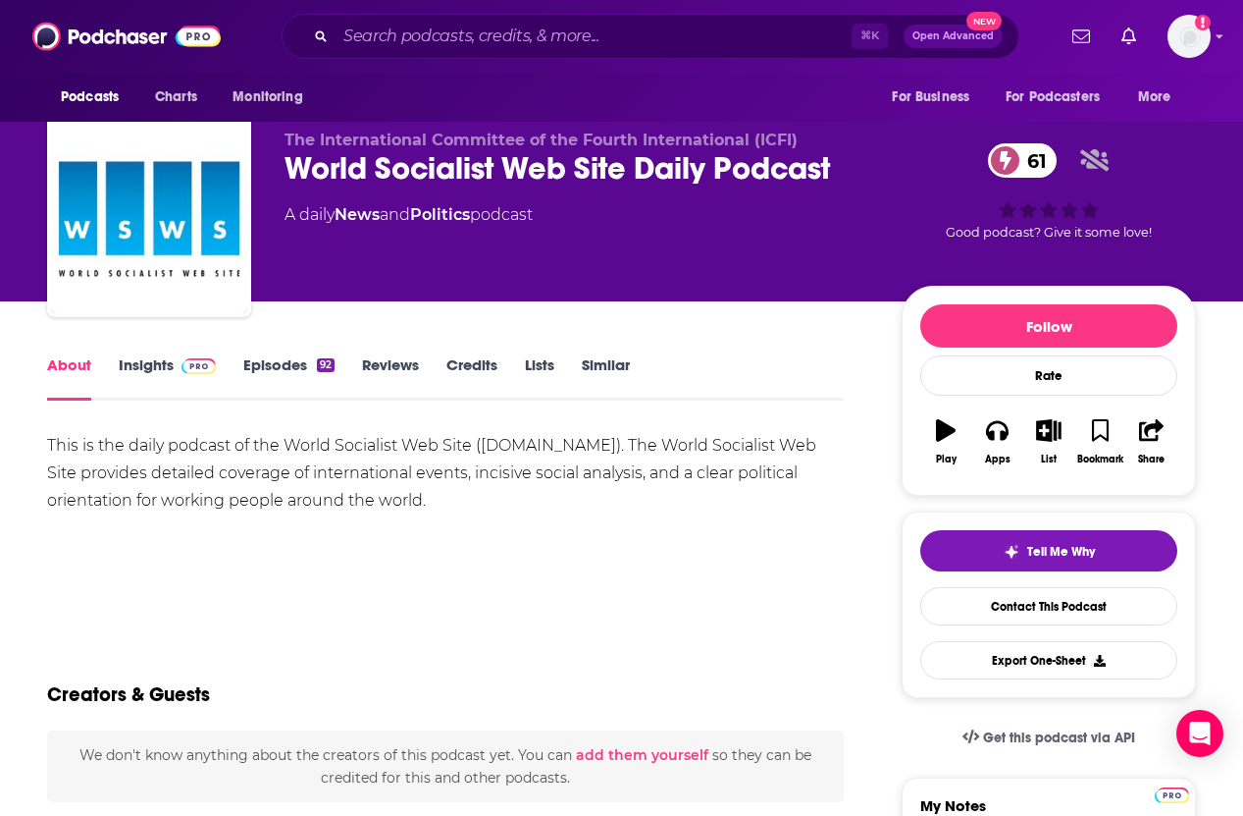
scroll to position [21, 0]
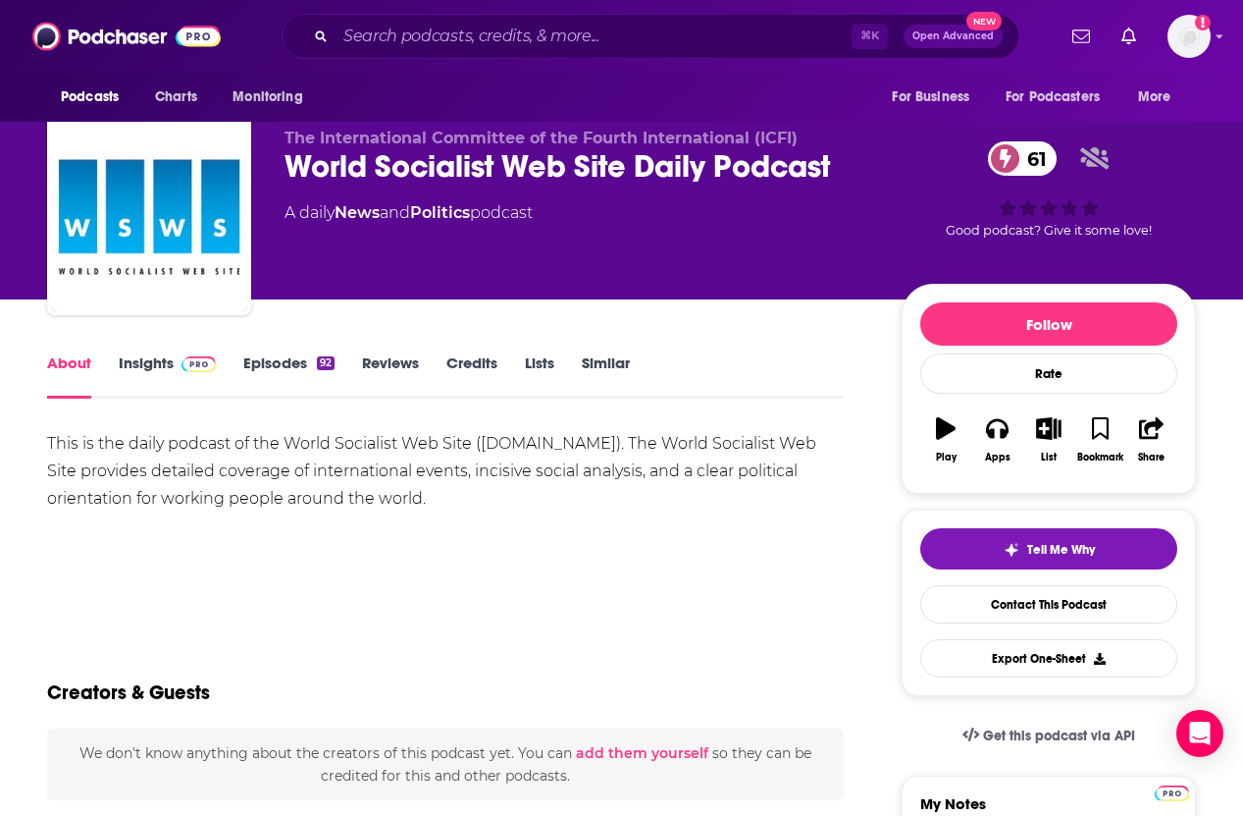
click at [150, 355] on link "Insights" at bounding box center [167, 375] width 97 height 45
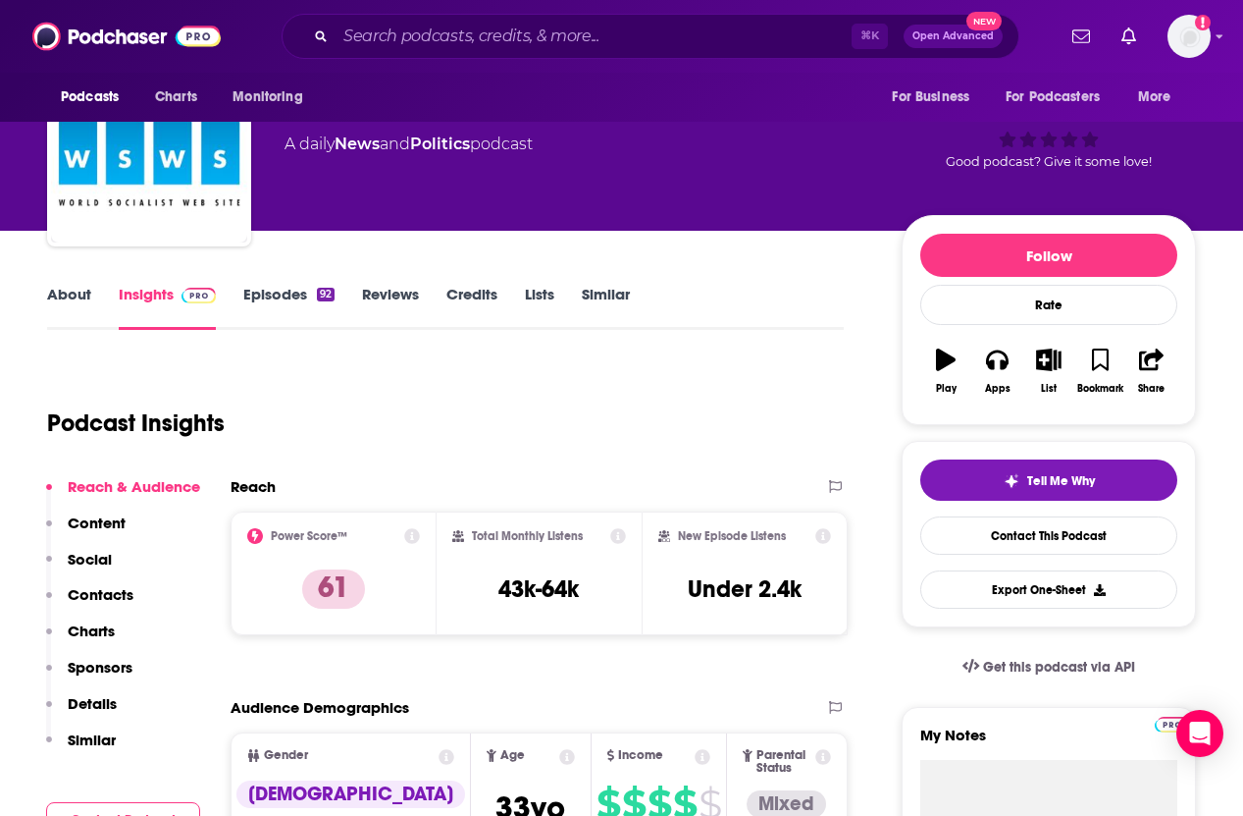
scroll to position [90, 0]
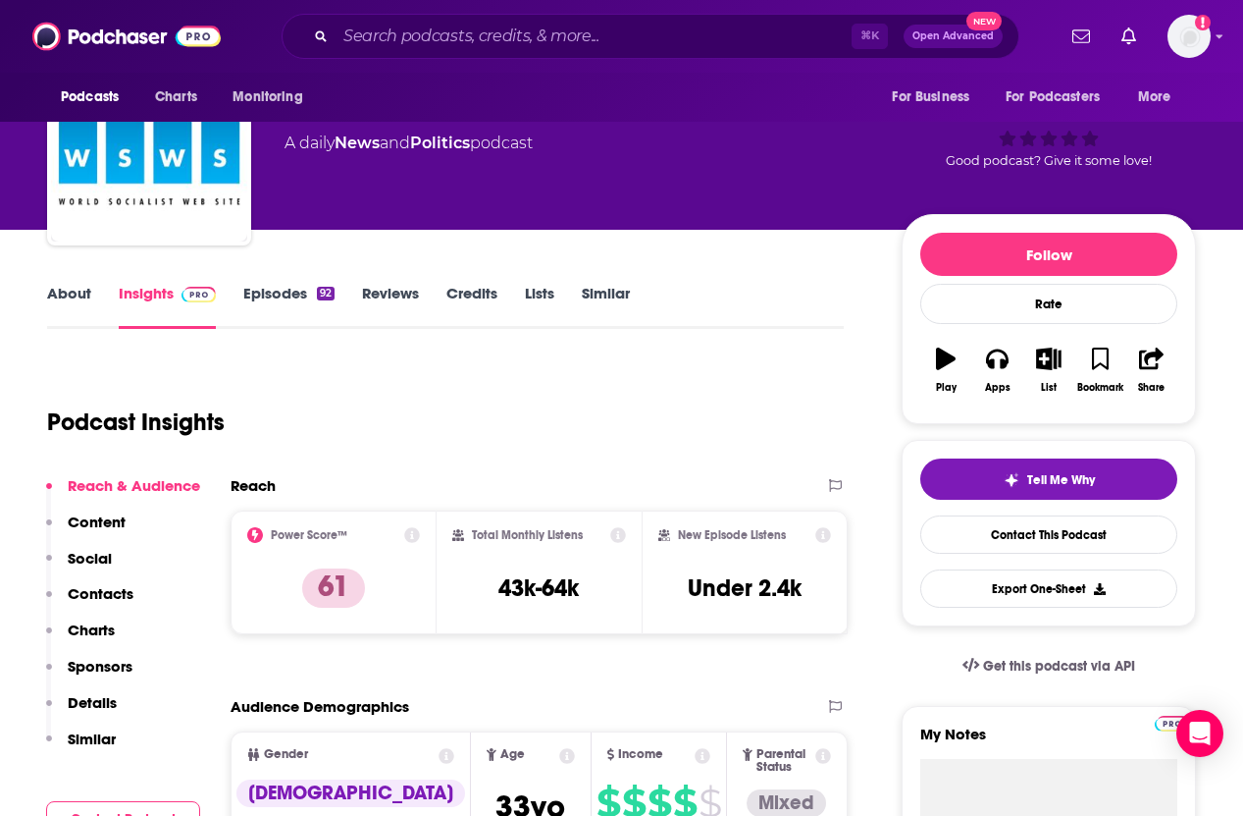
click at [80, 301] on link "About" at bounding box center [69, 306] width 44 height 45
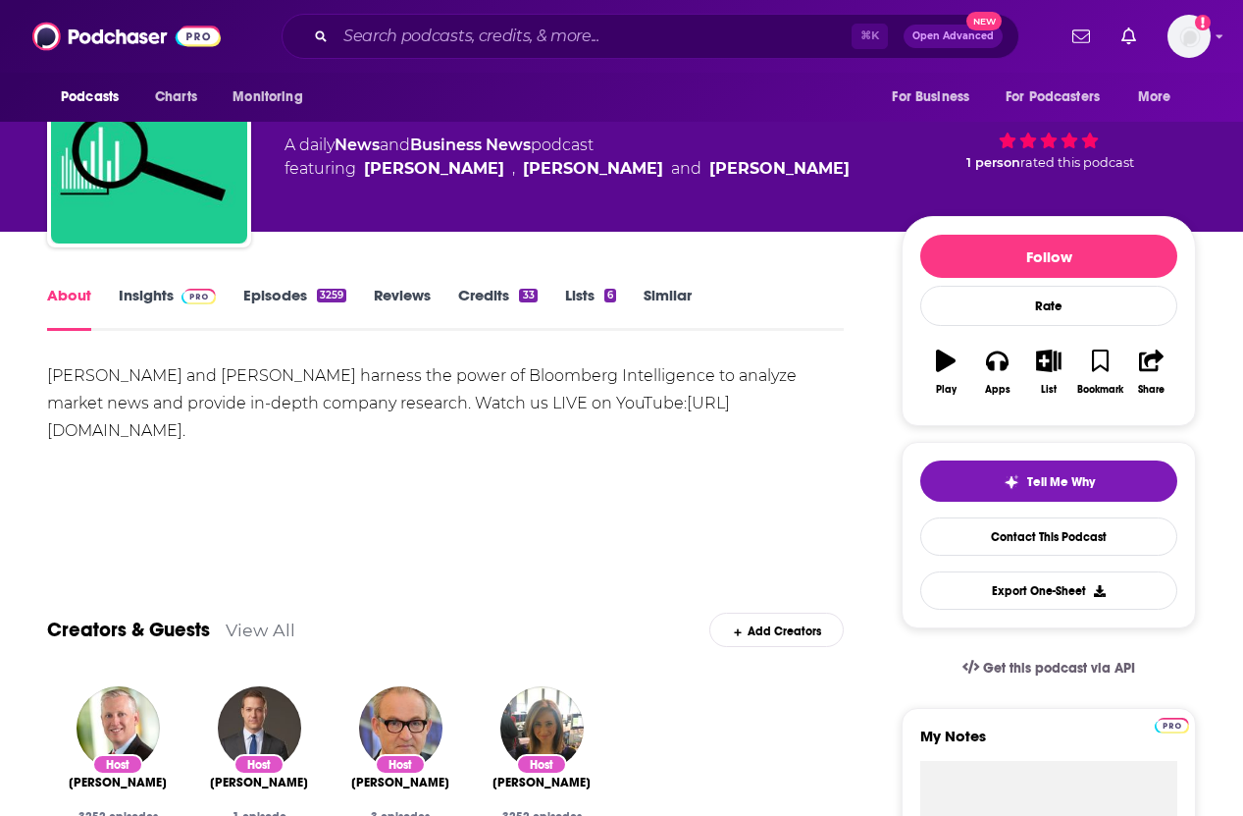
scroll to position [89, 0]
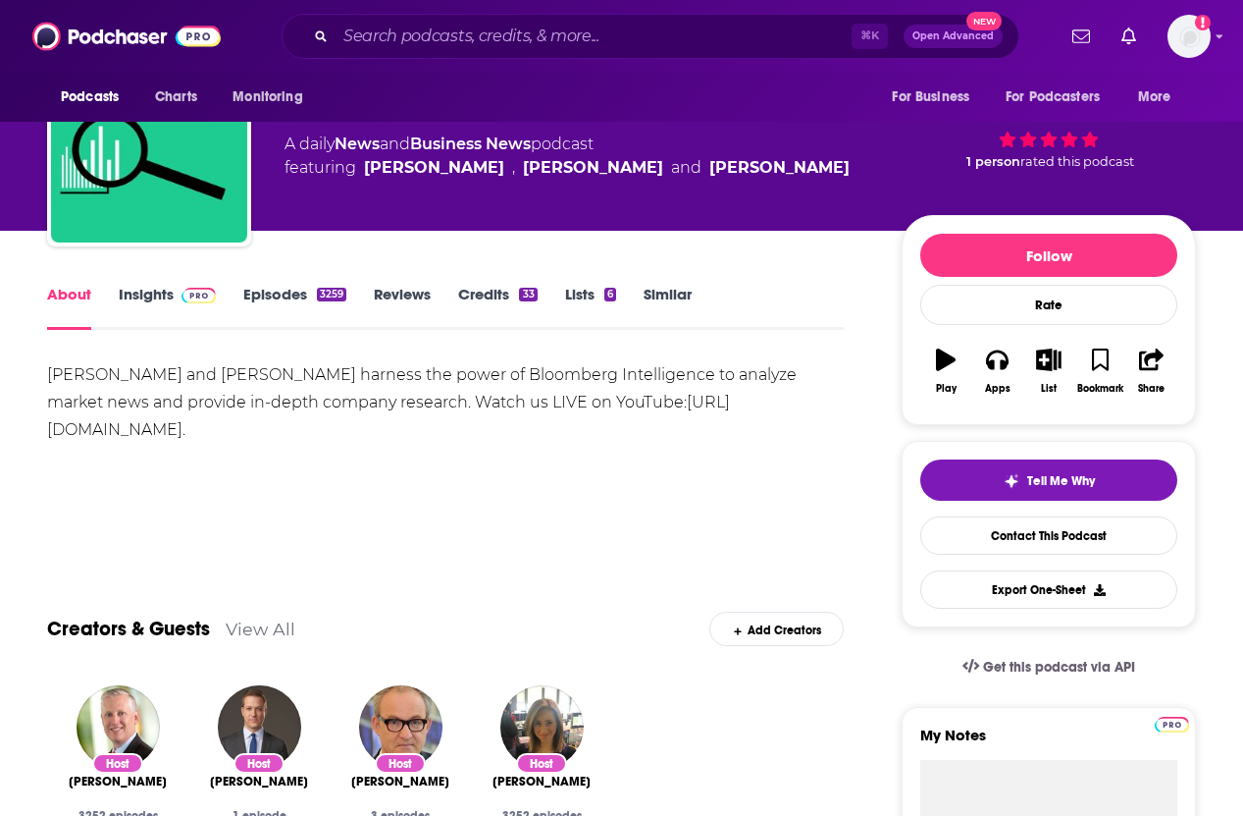
click at [158, 295] on link "Insights" at bounding box center [167, 307] width 97 height 45
